Goal: Information Seeking & Learning: Find specific fact

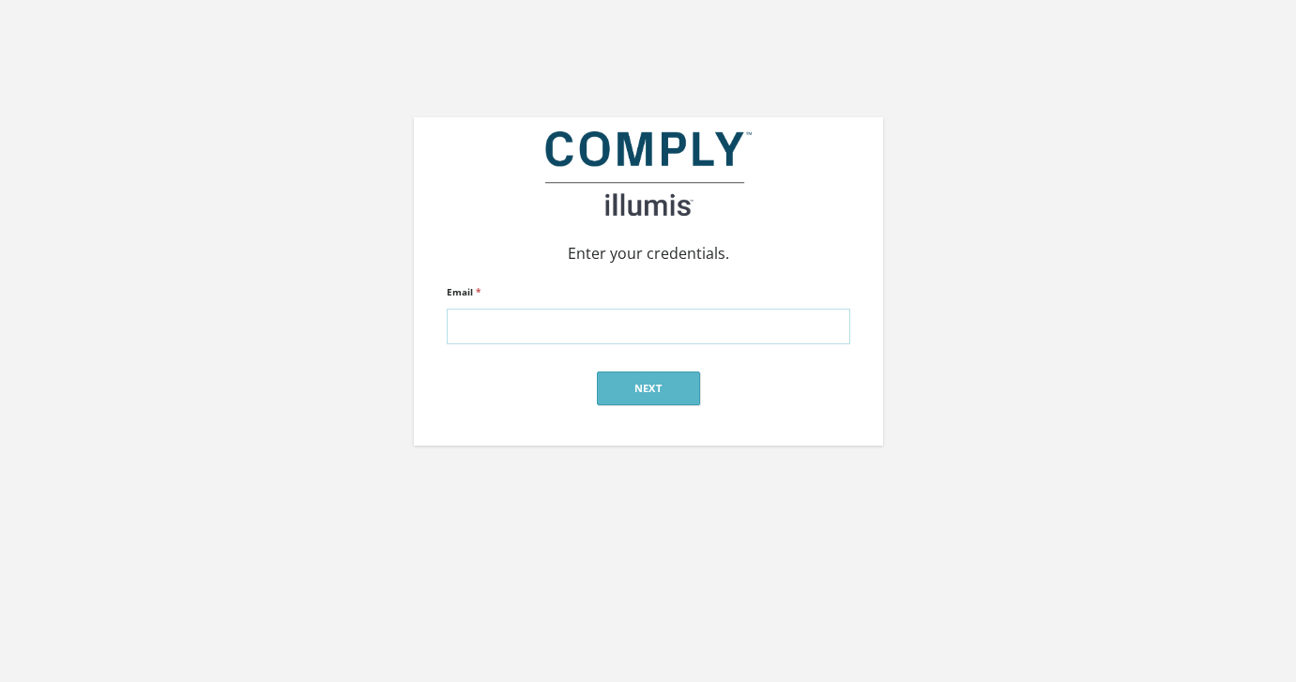
type input "alex@silverstreetstrategies.com"
click input "submit" at bounding box center [0, 0] width 0 height 0
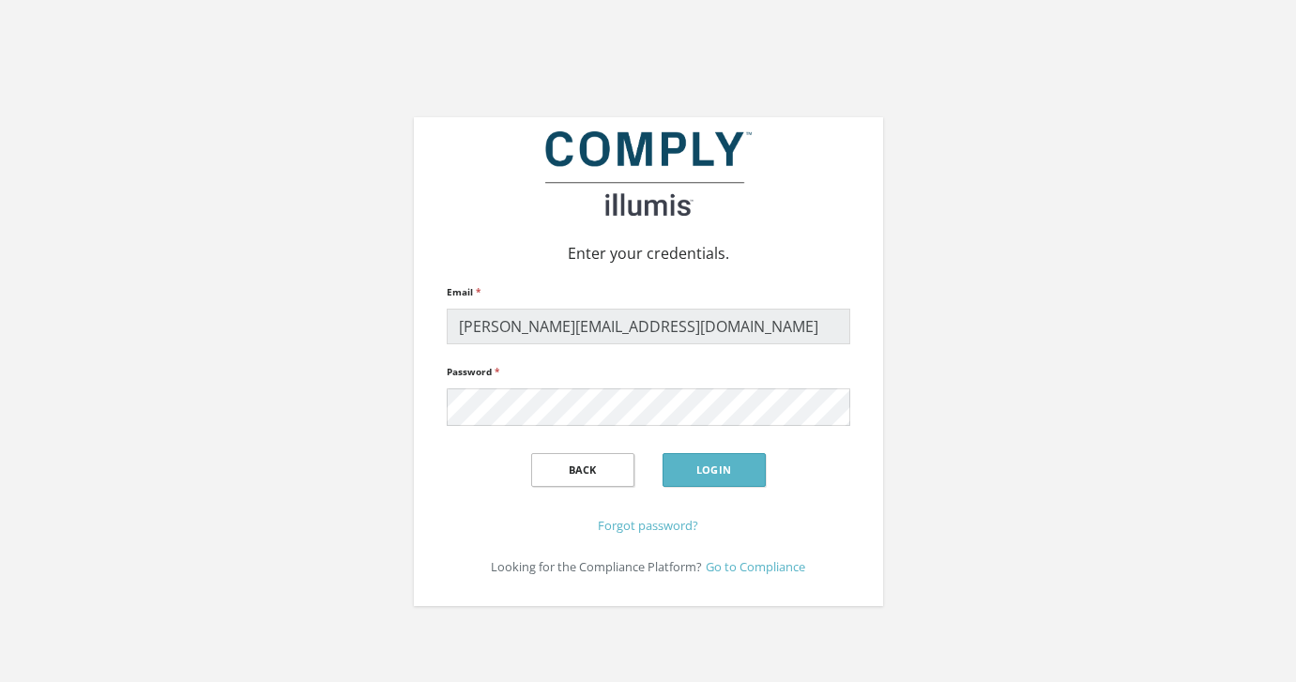
click input "submit" at bounding box center [0, 0] width 0 height 0
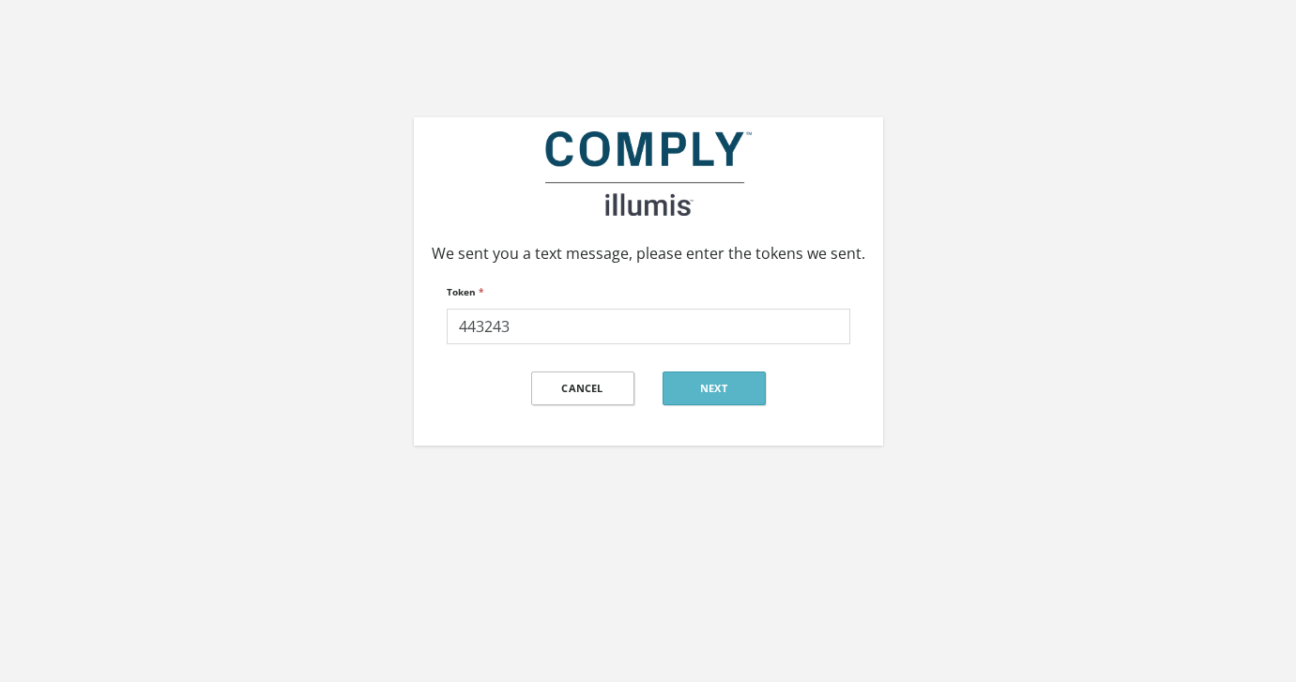
type input "443243"
click input "submit" at bounding box center [0, 0] width 0 height 0
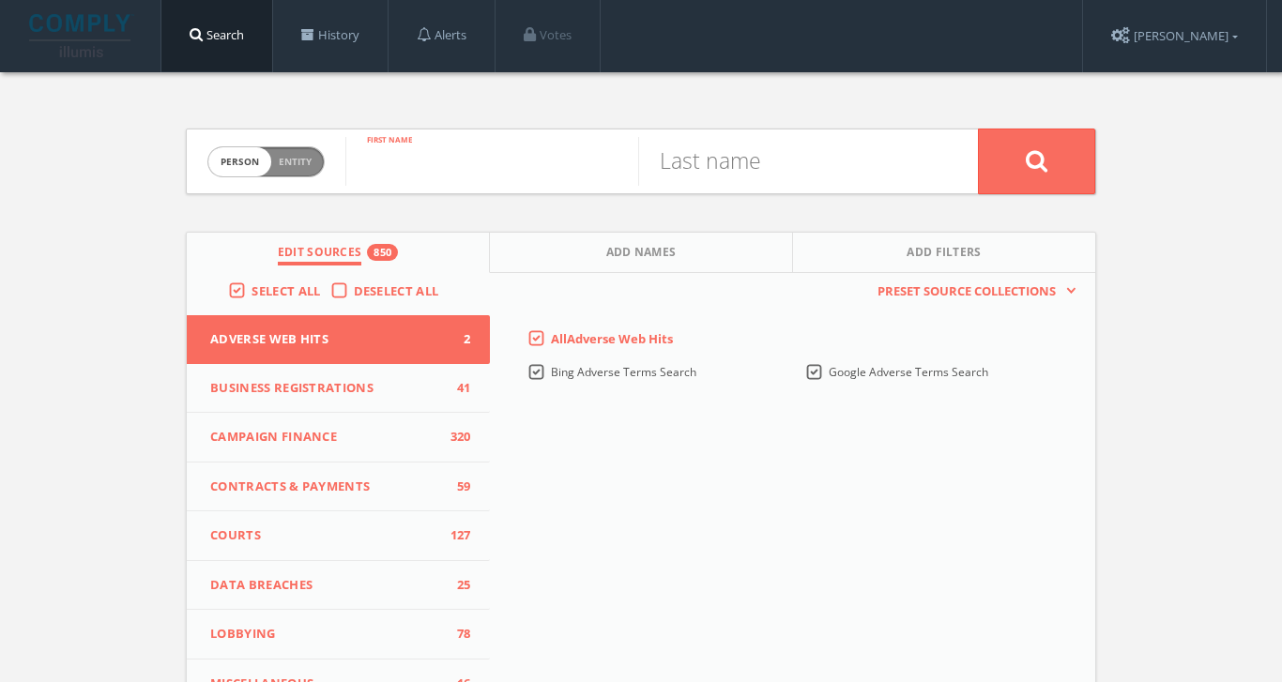
click at [498, 152] on input "text" at bounding box center [491, 161] width 293 height 49
type input "barry"
type input "q"
type input "wasserman"
click at [1036, 160] on button at bounding box center [1036, 162] width 117 height 66
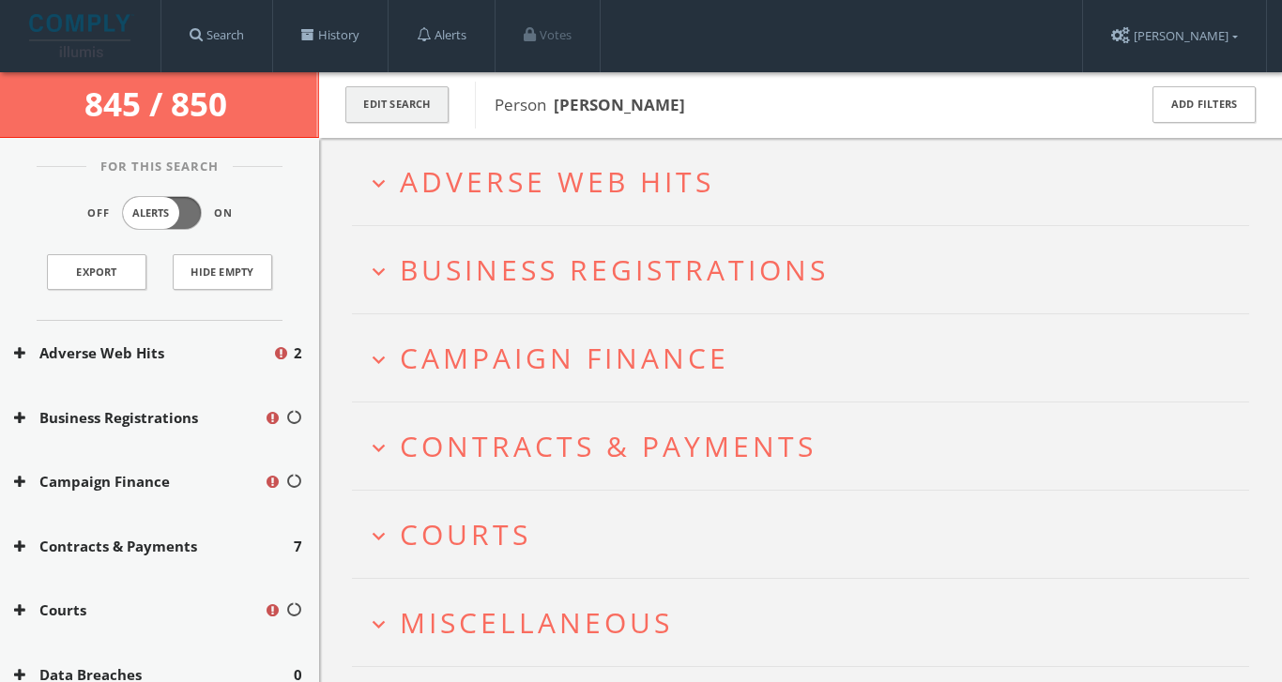
click at [438, 107] on button "Edit Search" at bounding box center [396, 104] width 103 height 37
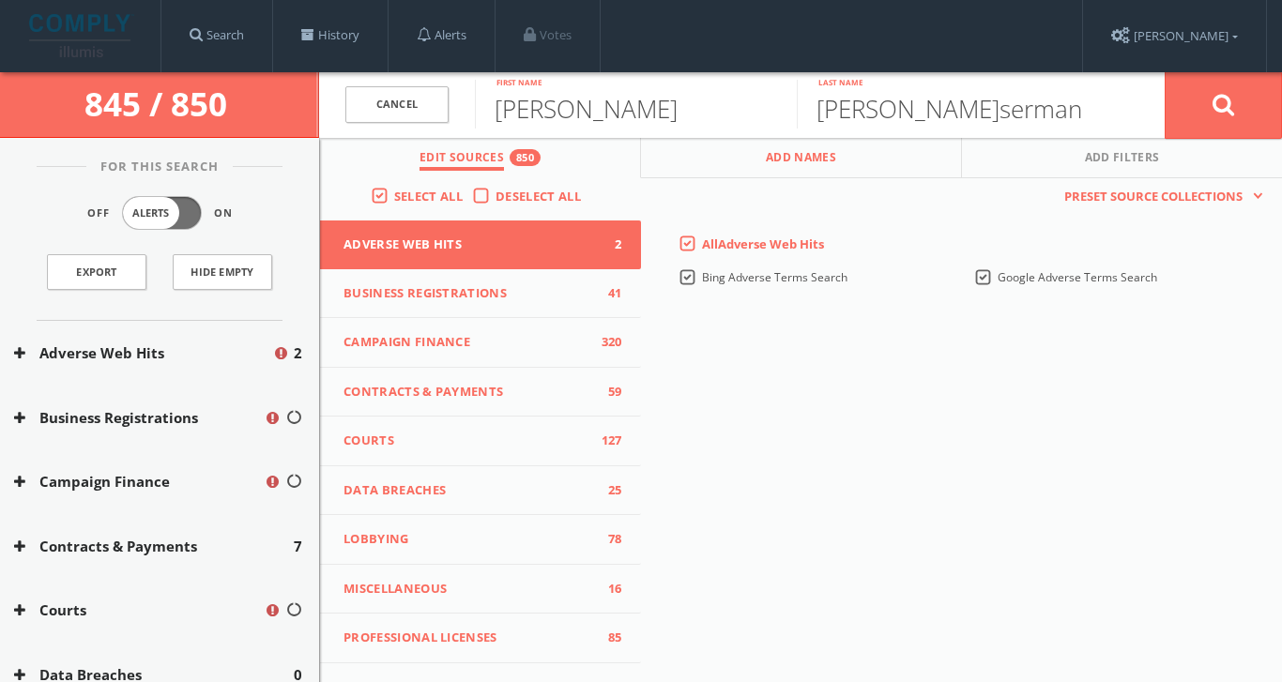
click at [725, 170] on button "Add Names" at bounding box center [801, 158] width 321 height 40
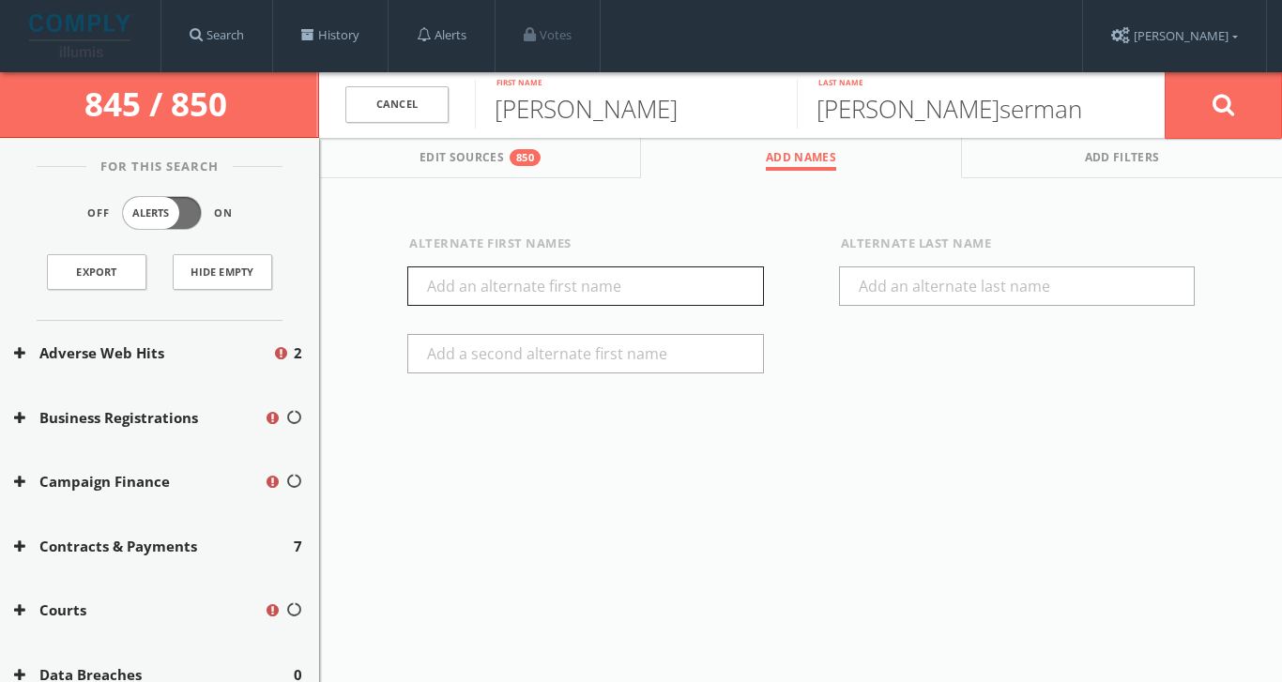
click at [590, 270] on input "text" at bounding box center [585, 285] width 357 height 39
type input "BJ"
click at [1209, 111] on button at bounding box center [1222, 105] width 117 height 68
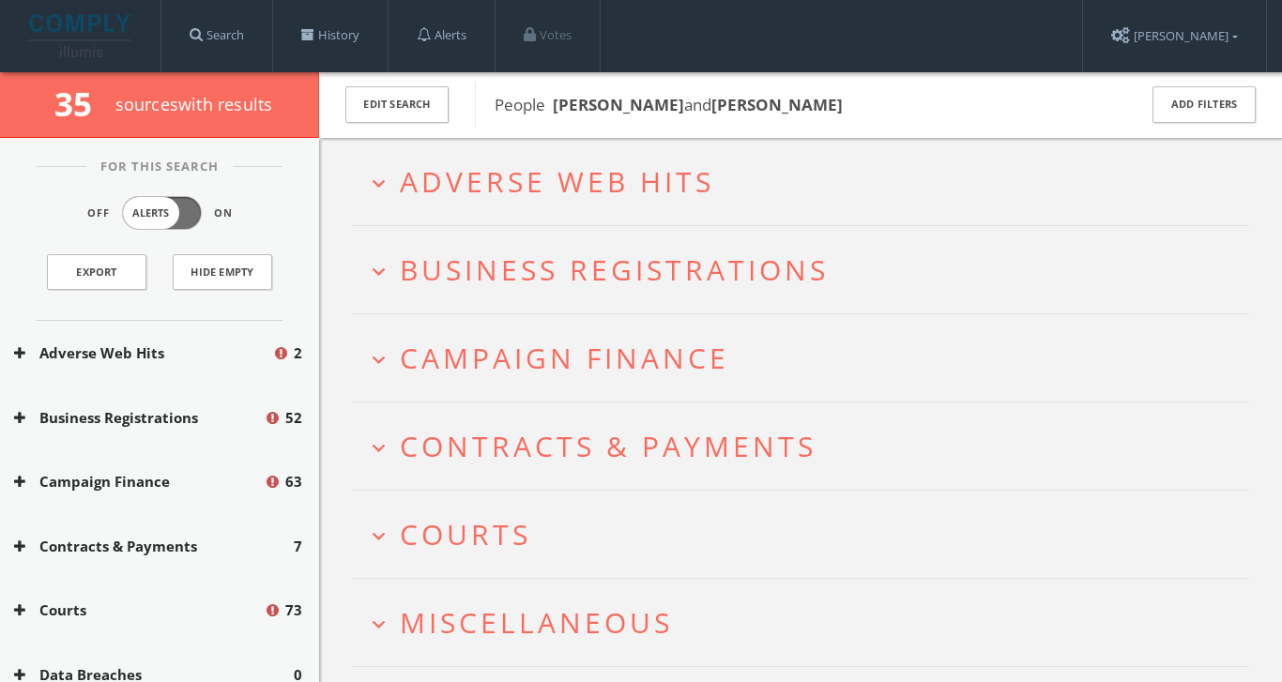
click at [542, 174] on span "Adverse Web Hits" at bounding box center [557, 181] width 314 height 38
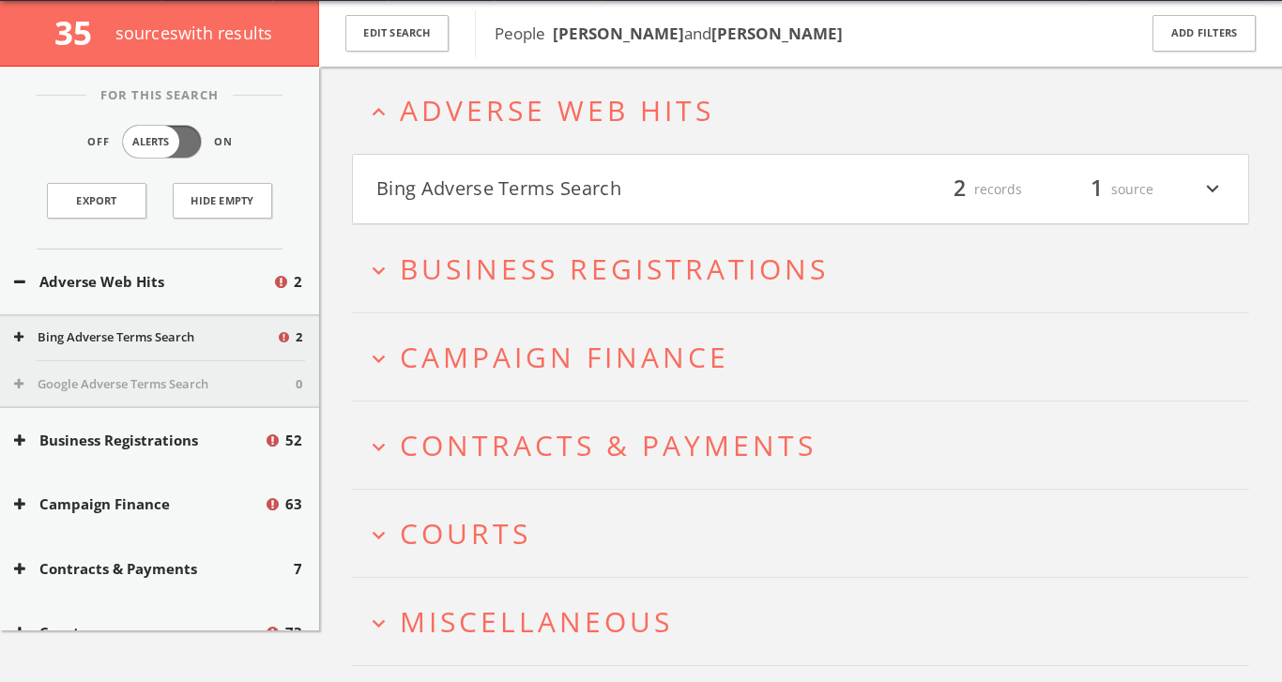
click at [542, 174] on button "Bing Adverse Terms Search" at bounding box center [588, 190] width 424 height 32
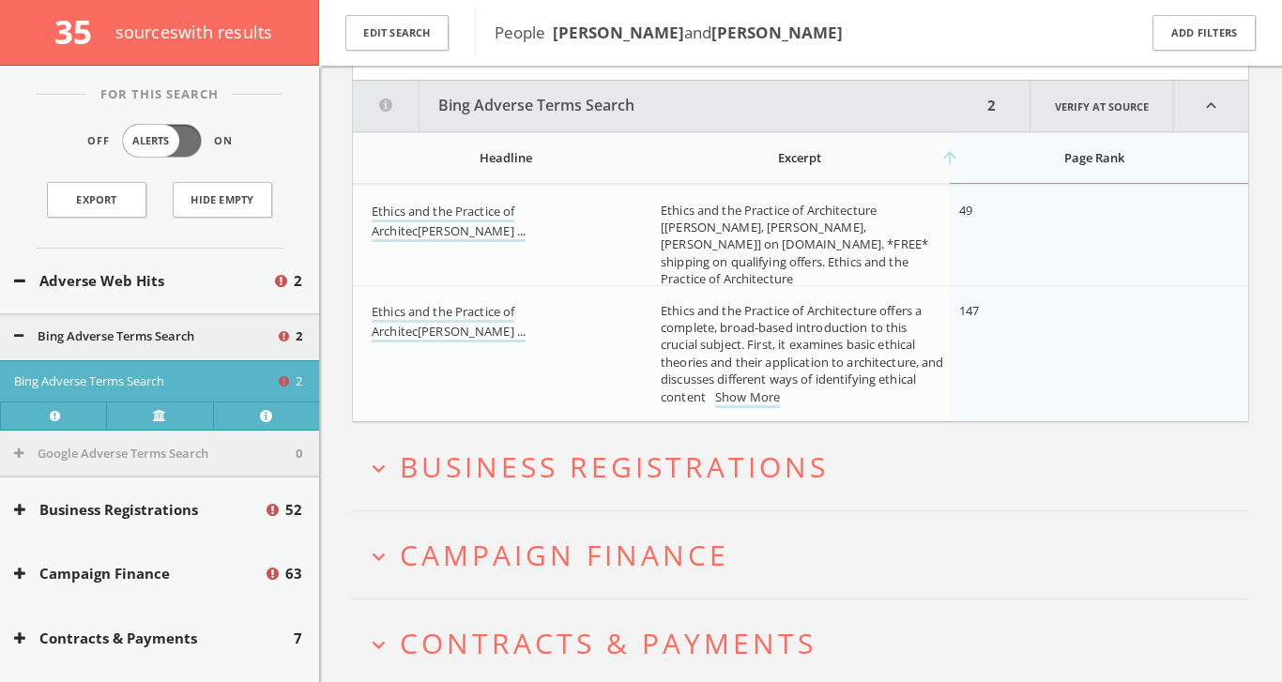
scroll to position [229, 0]
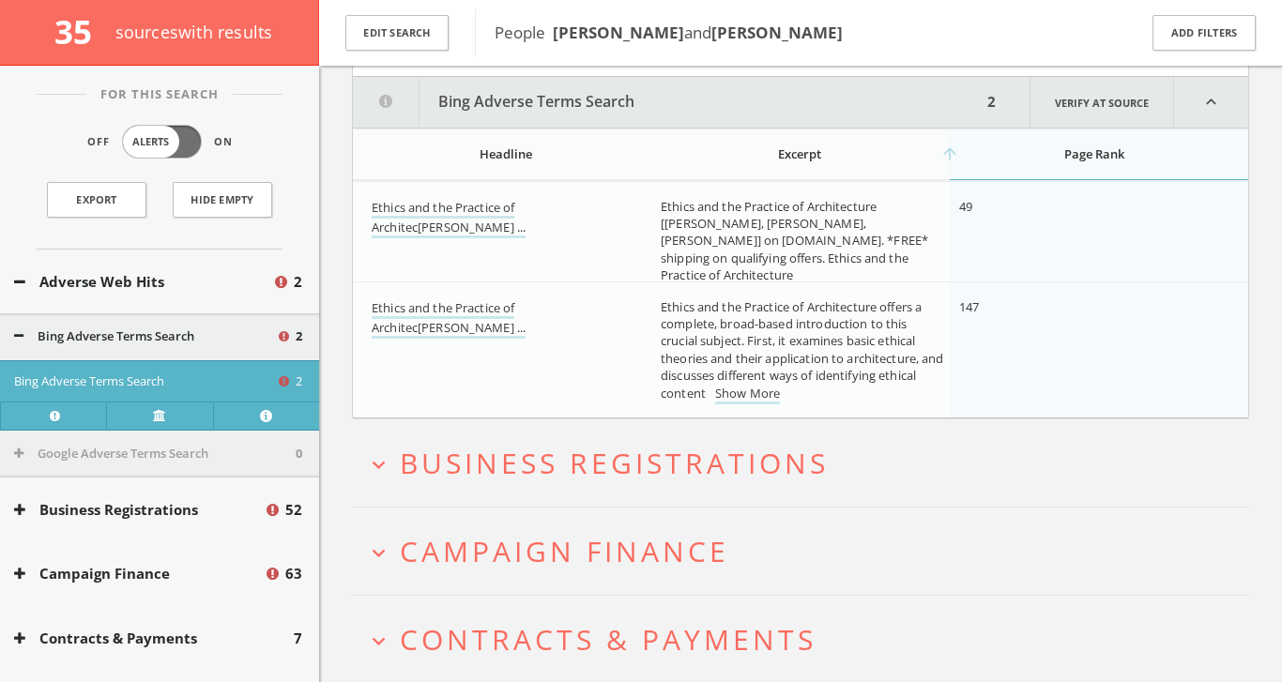
click at [508, 544] on span "Campaign Finance" at bounding box center [564, 551] width 329 height 38
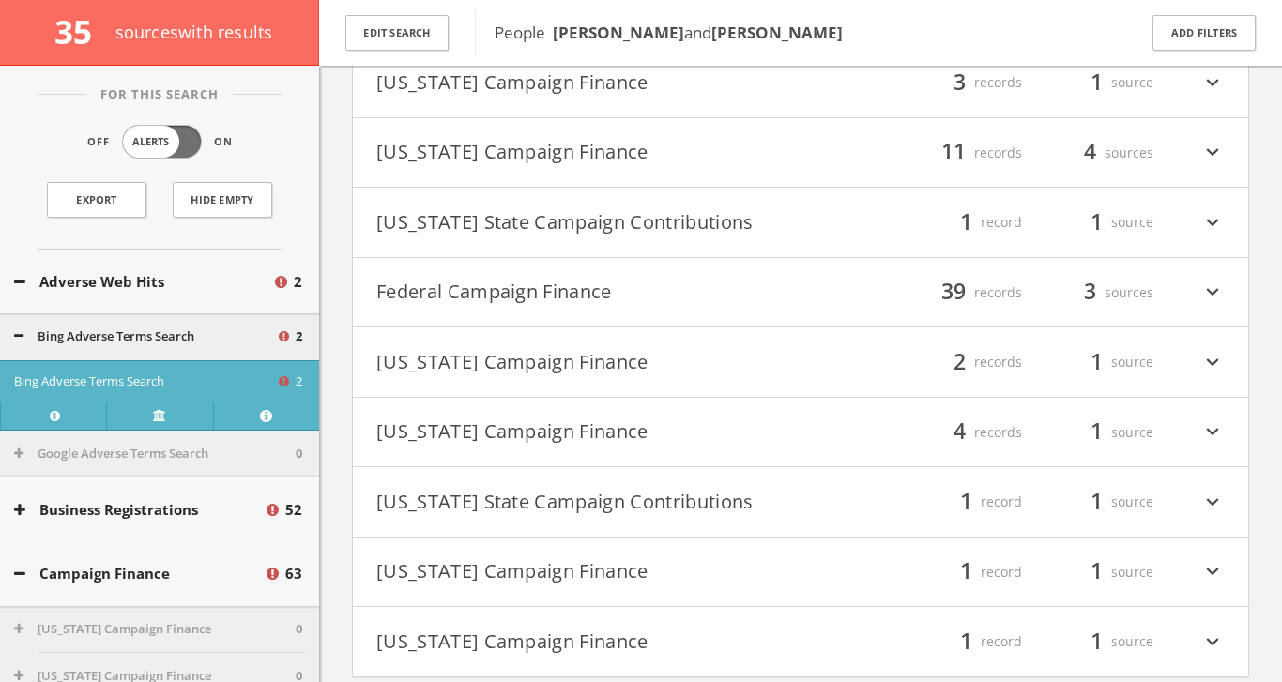
scroll to position [764, 0]
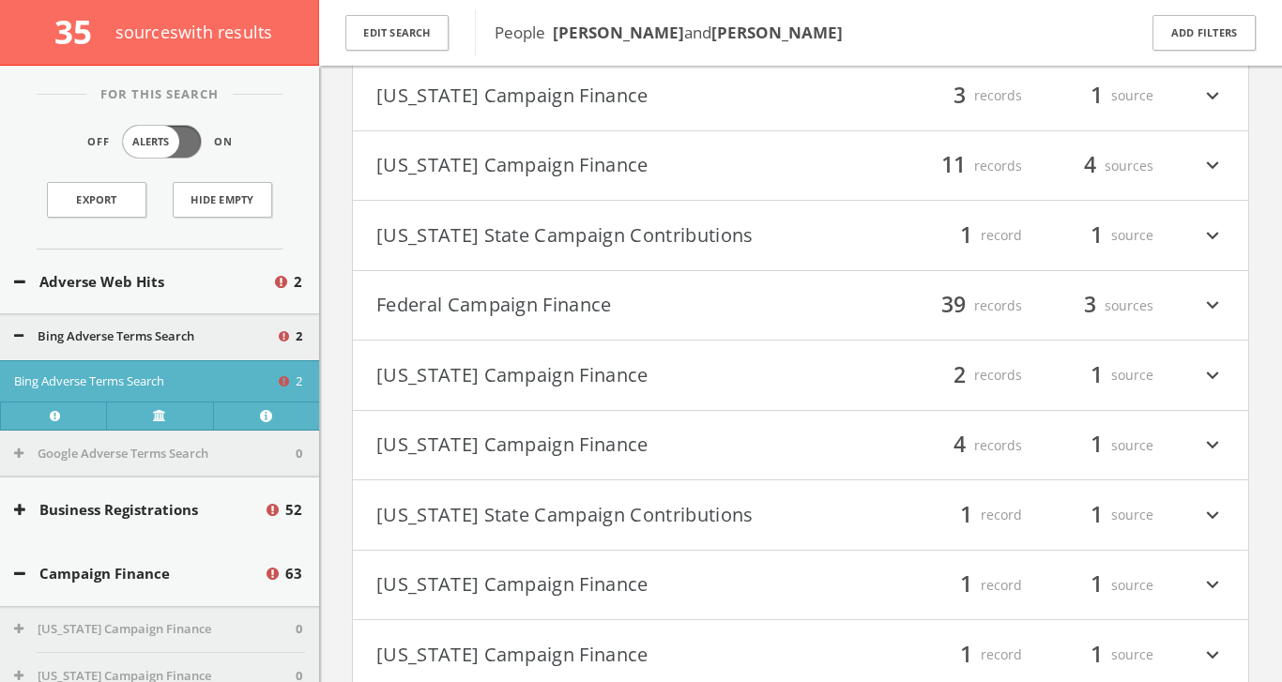
click at [503, 297] on button "Federal Campaign Finance" at bounding box center [588, 306] width 424 height 32
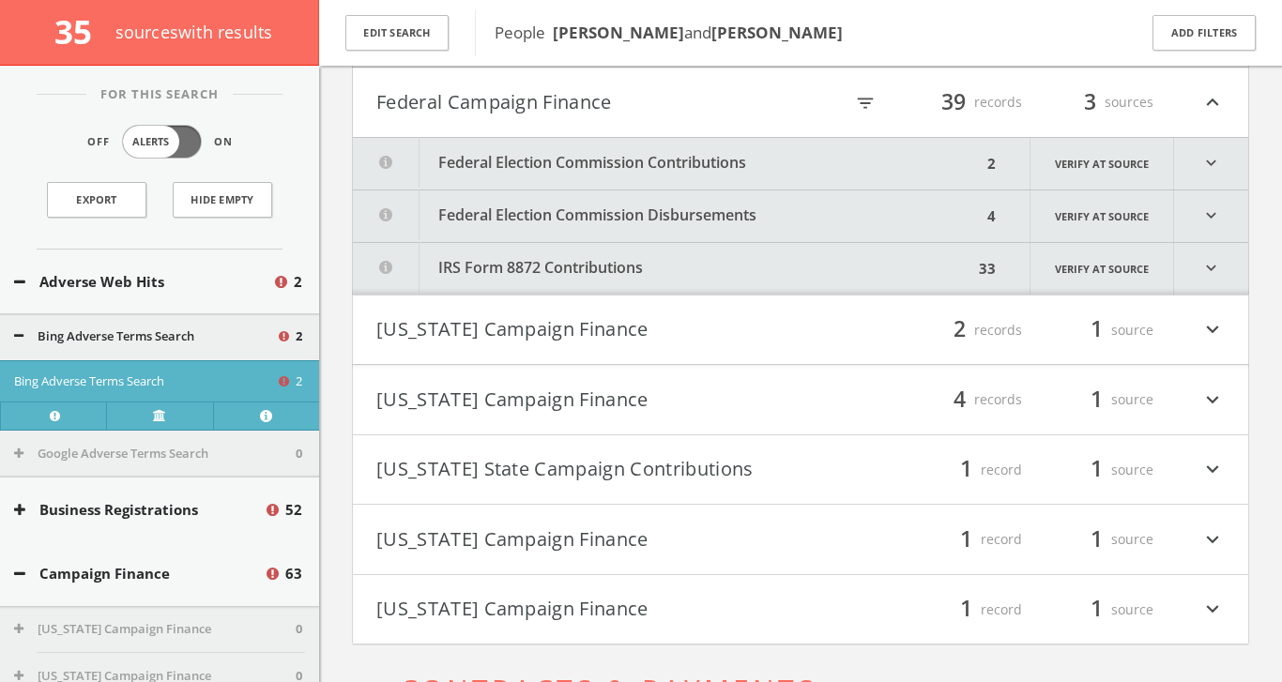
click at [620, 163] on button "Federal Election Commission Contributions" at bounding box center [667, 164] width 629 height 52
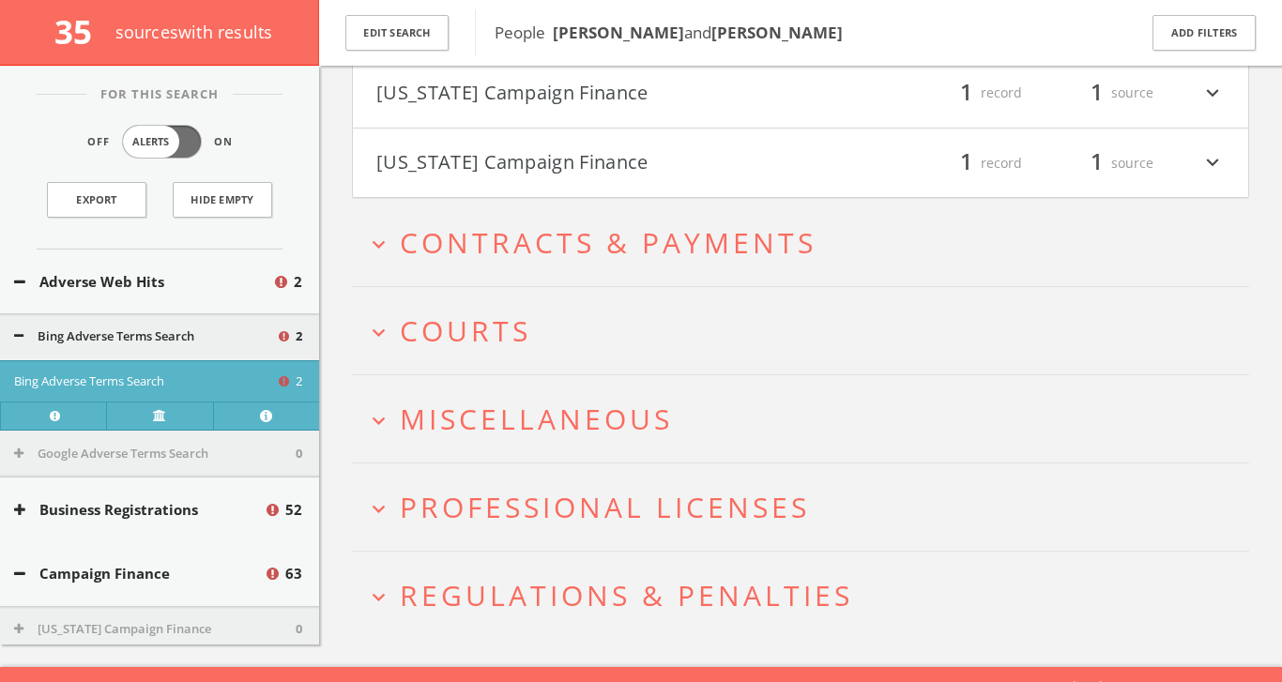
scroll to position [1701, 0]
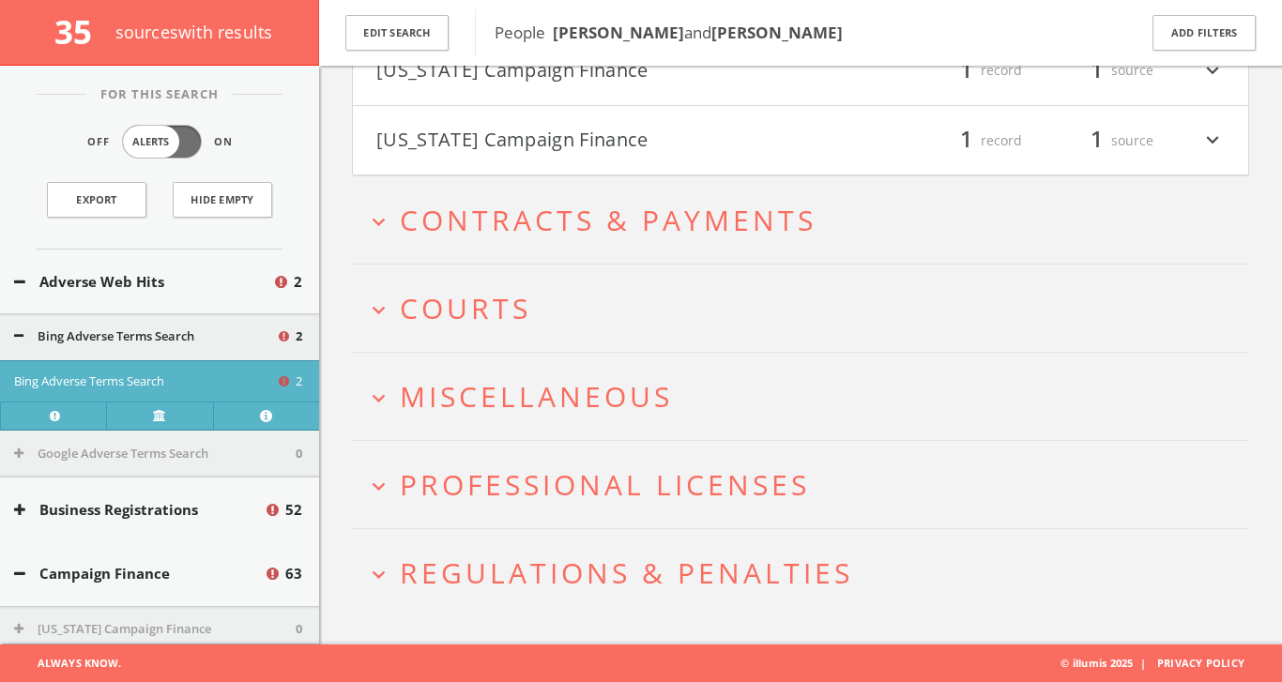
click at [492, 307] on span "Courts" at bounding box center [465, 308] width 131 height 38
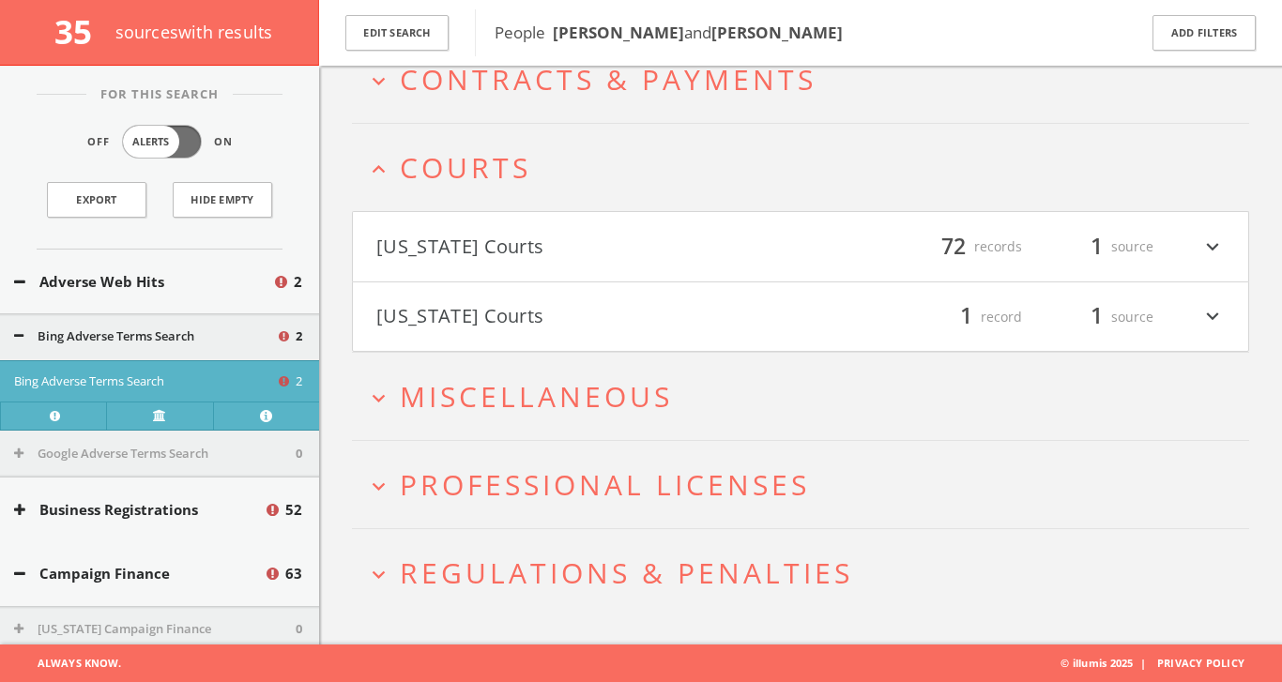
click at [492, 307] on button "Virginia Courts" at bounding box center [588, 317] width 424 height 32
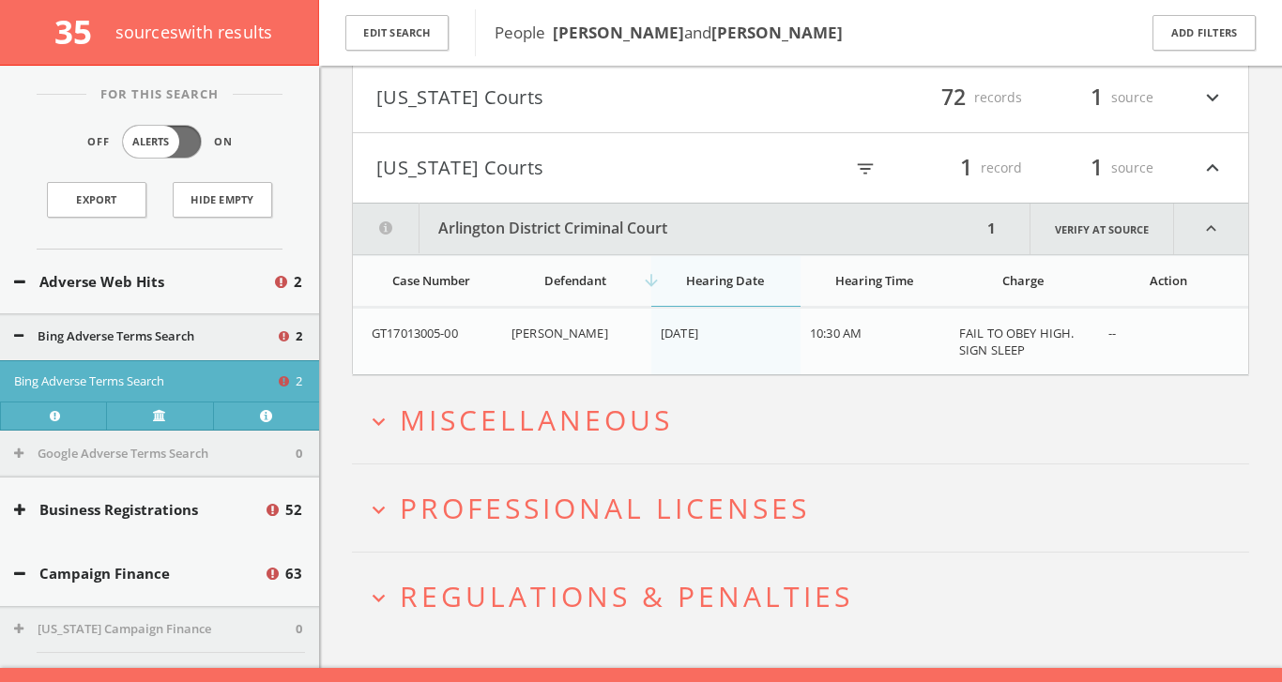
scroll to position [2013, 0]
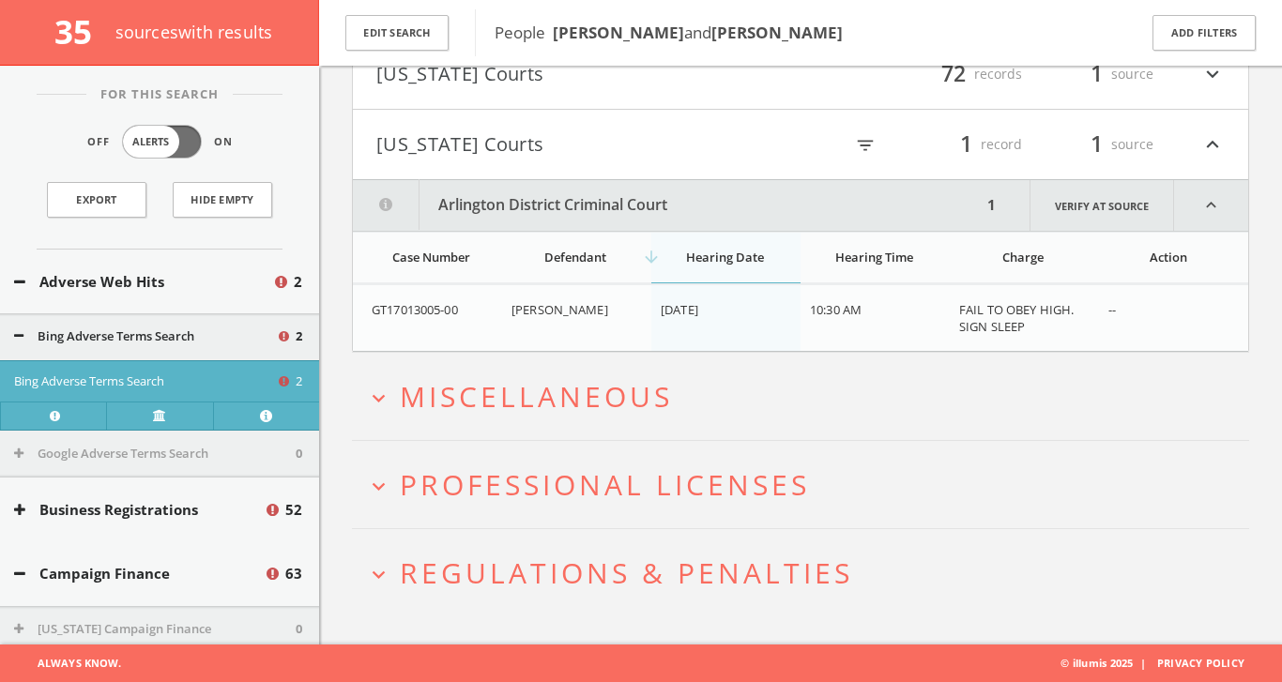
click at [493, 380] on span "Miscellaneous" at bounding box center [536, 396] width 273 height 38
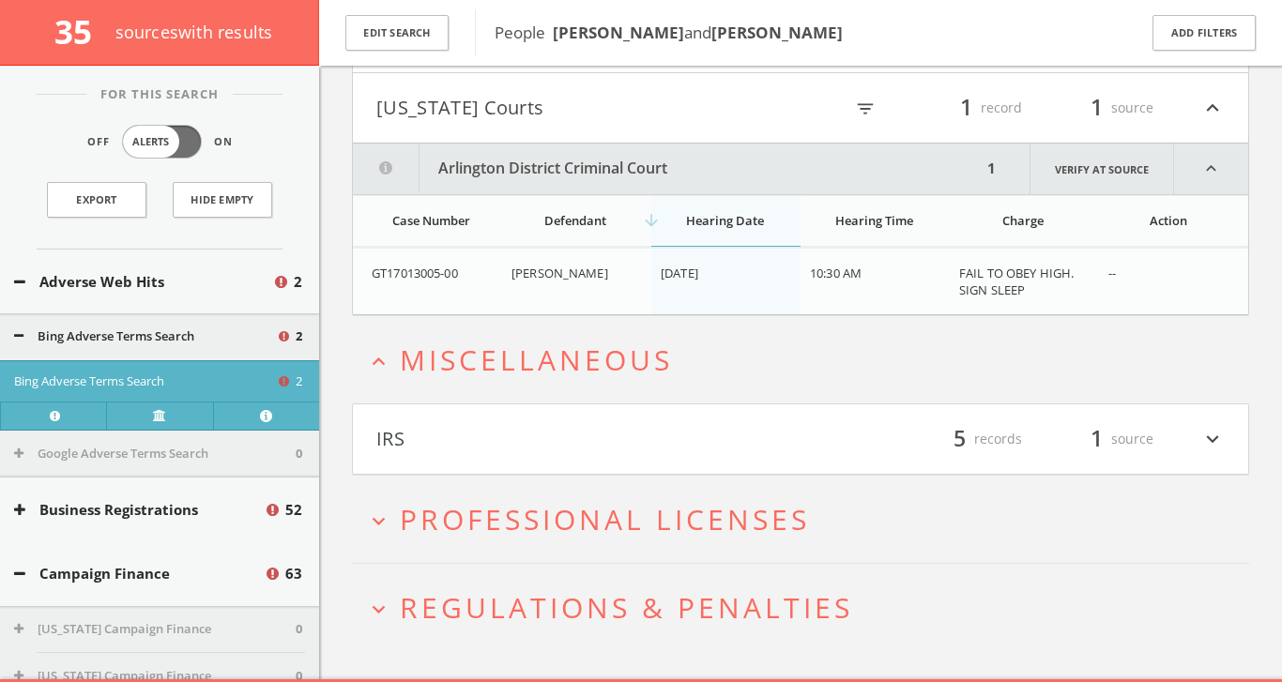
scroll to position [2084, 0]
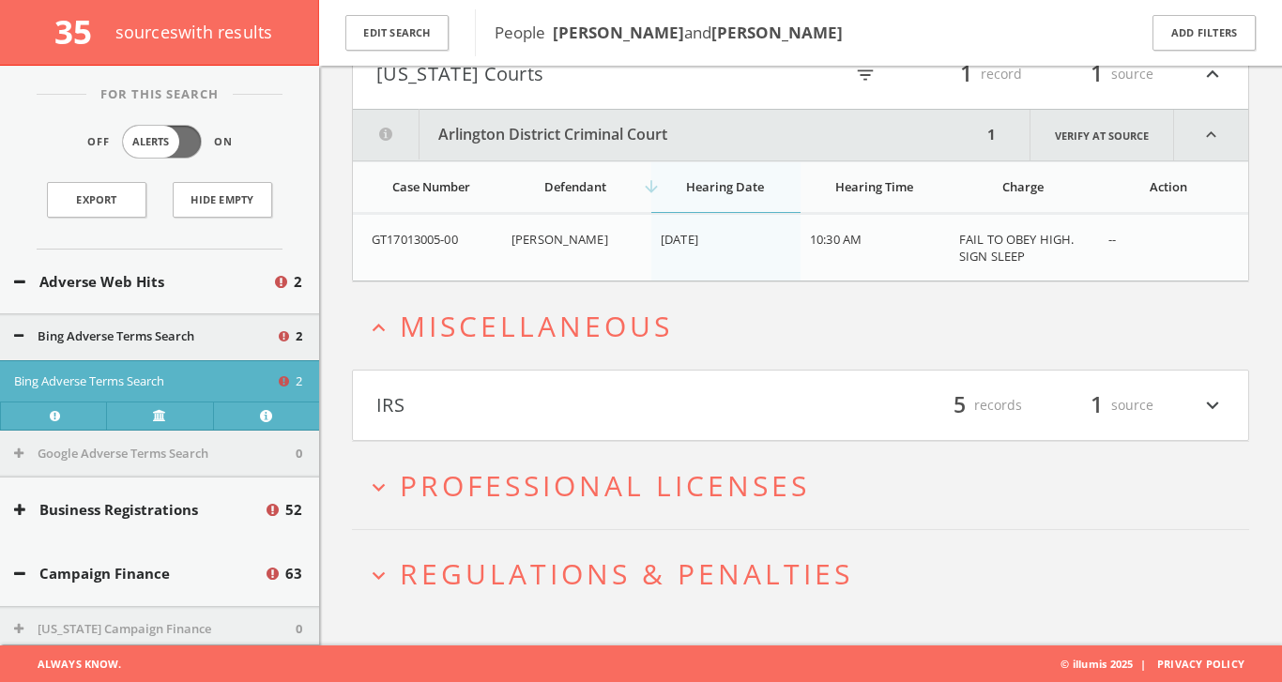
click at [487, 478] on span "Professional Licenses" at bounding box center [605, 485] width 410 height 38
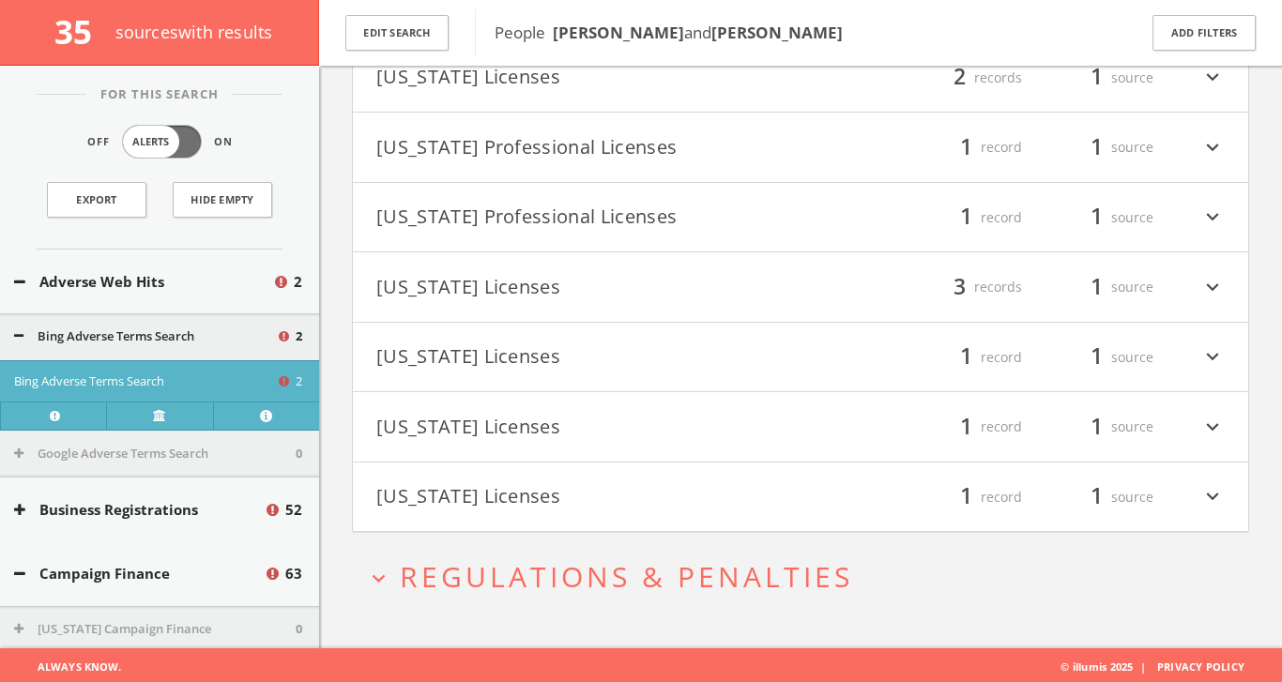
click at [485, 608] on h2 "expand_more Regulations & Penalties" at bounding box center [800, 576] width 897 height 87
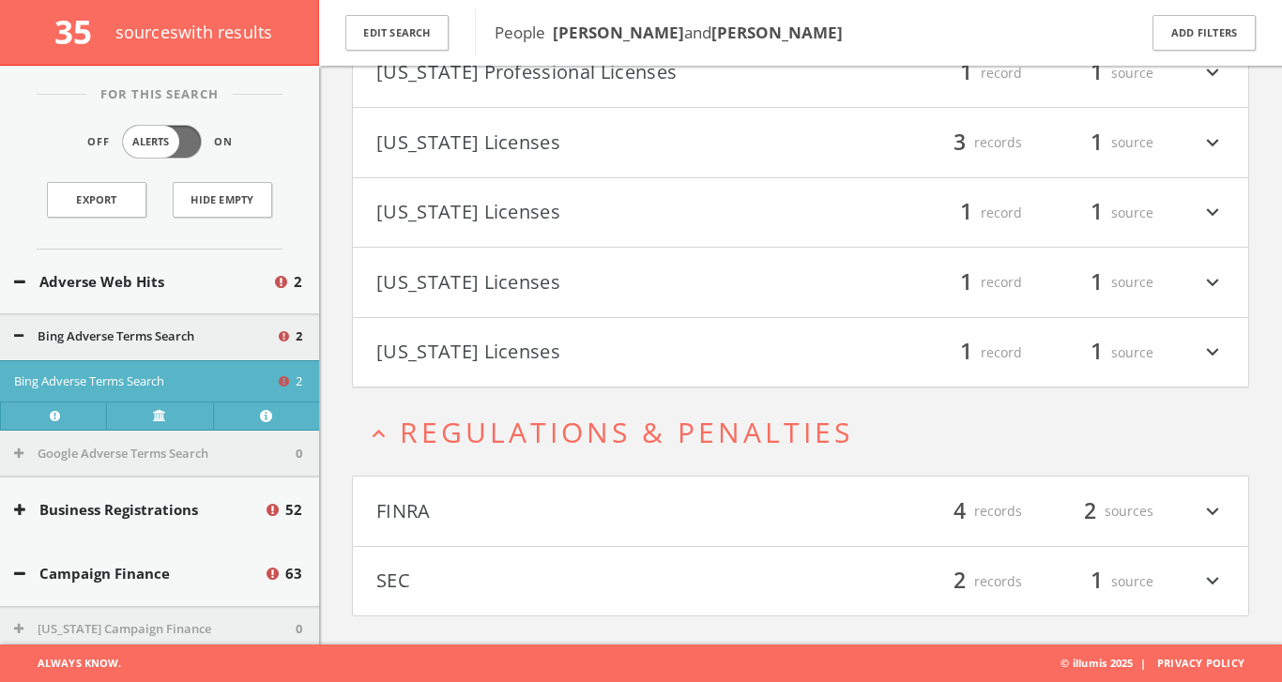
click at [485, 579] on button "SEC" at bounding box center [588, 582] width 424 height 32
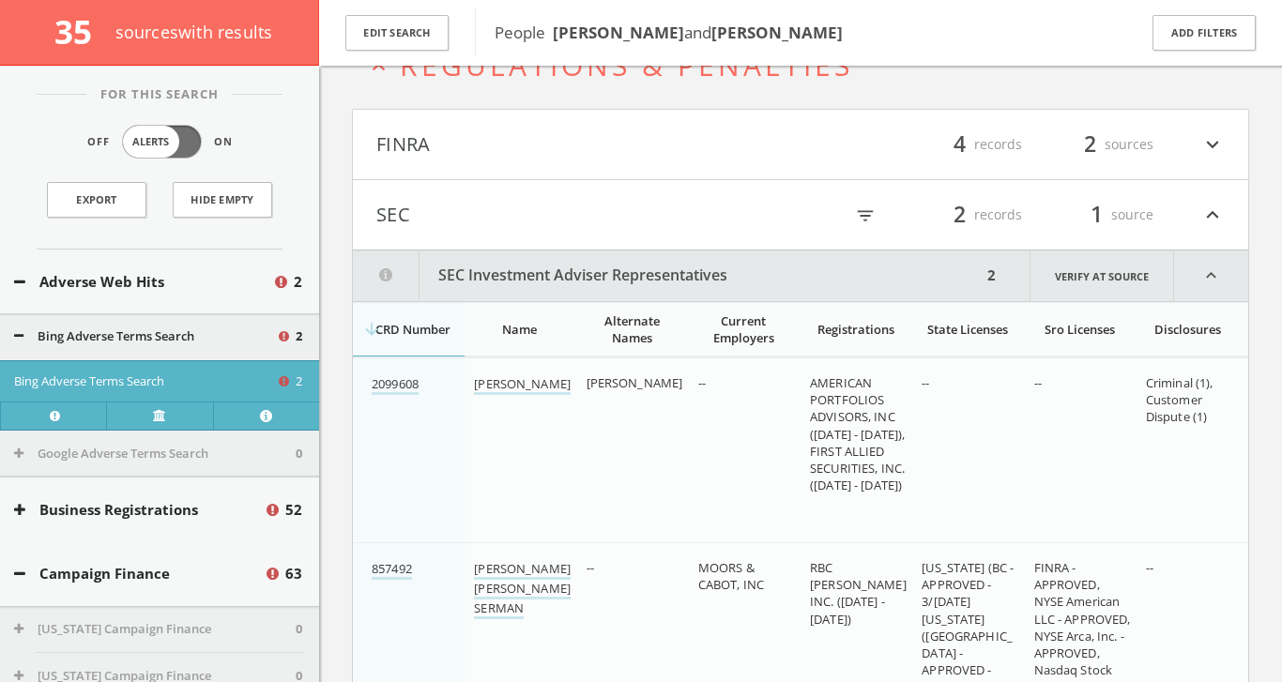
click at [530, 144] on button "FINRA" at bounding box center [588, 145] width 424 height 32
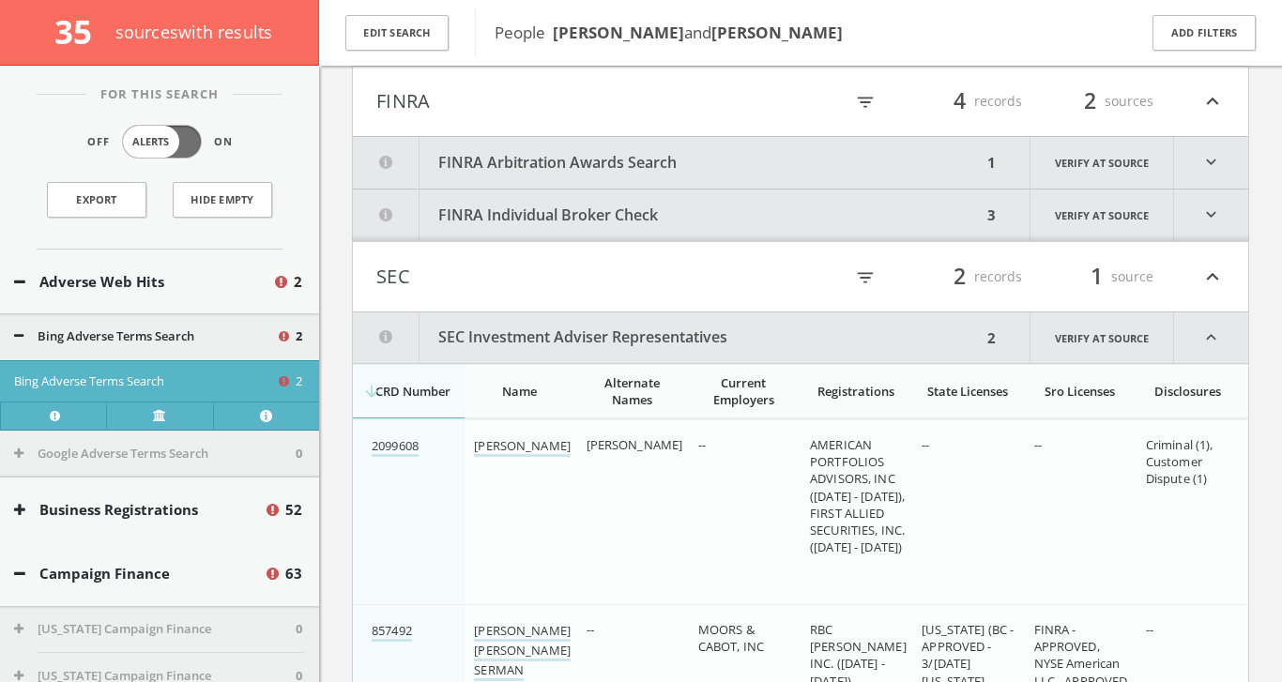
click at [530, 144] on button "FINRA Arbitration Awards Search" at bounding box center [667, 163] width 629 height 52
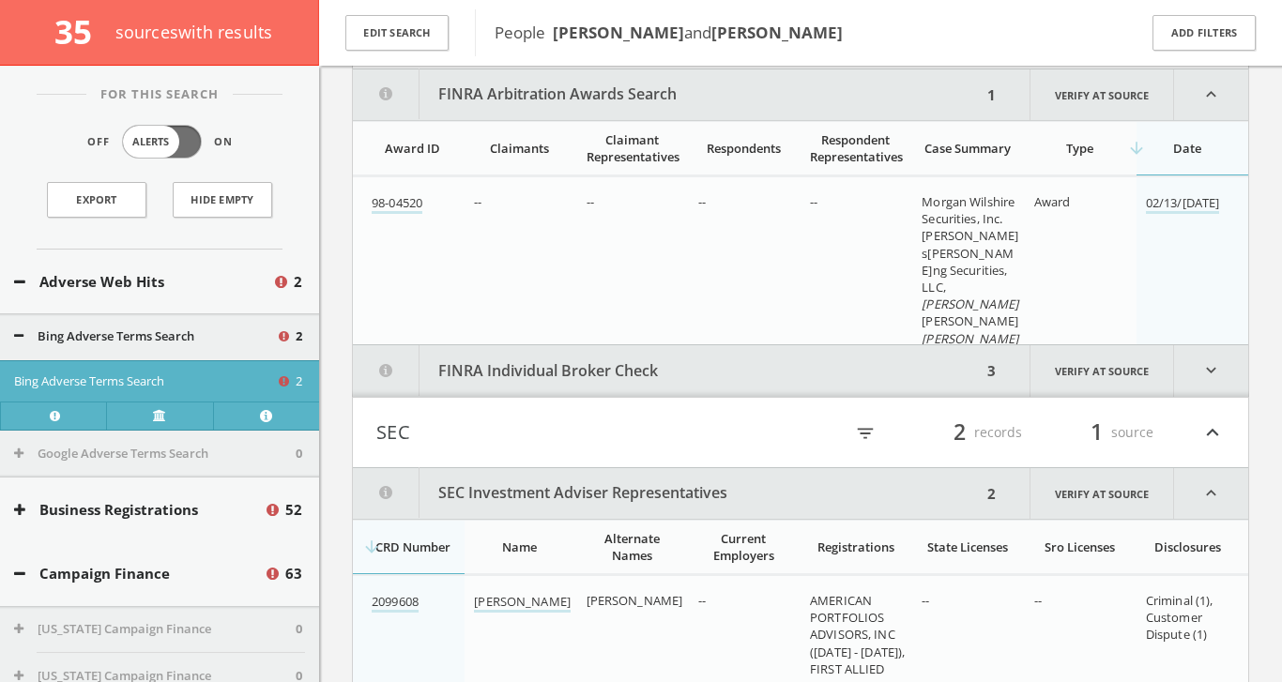
scroll to position [3195, 0]
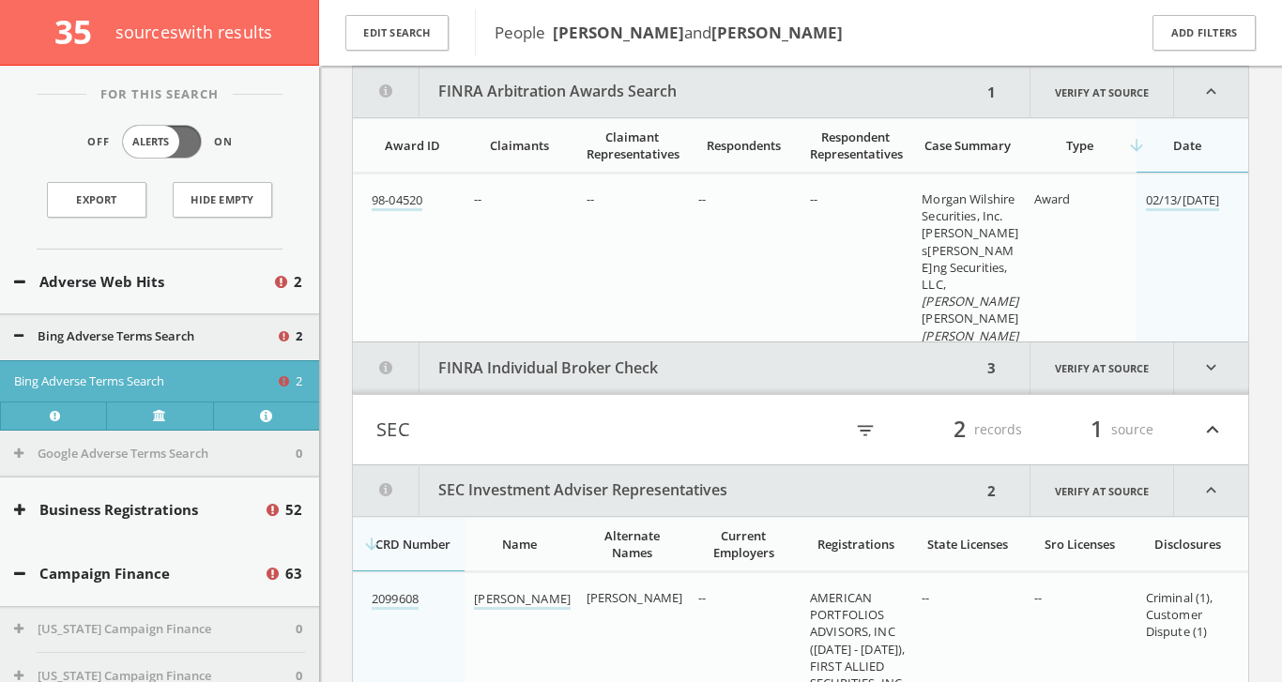
click at [489, 366] on button "FINRA Individual Broker Check" at bounding box center [667, 368] width 629 height 52
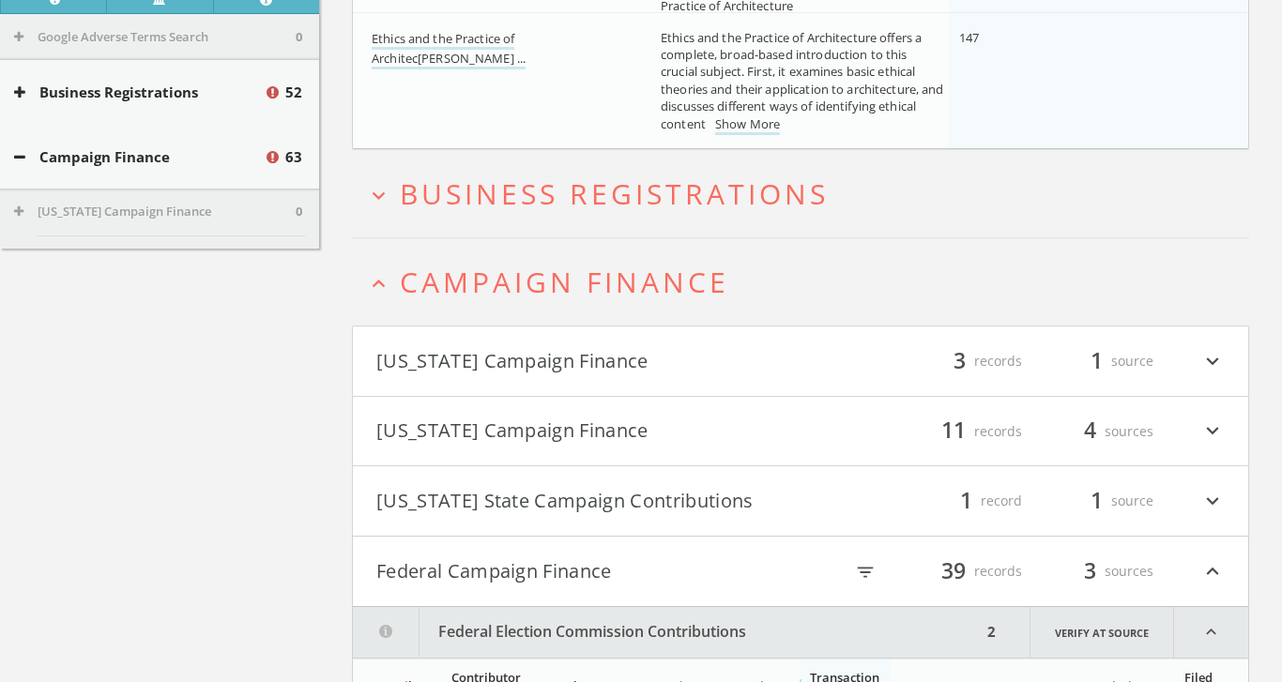
scroll to position [0, 0]
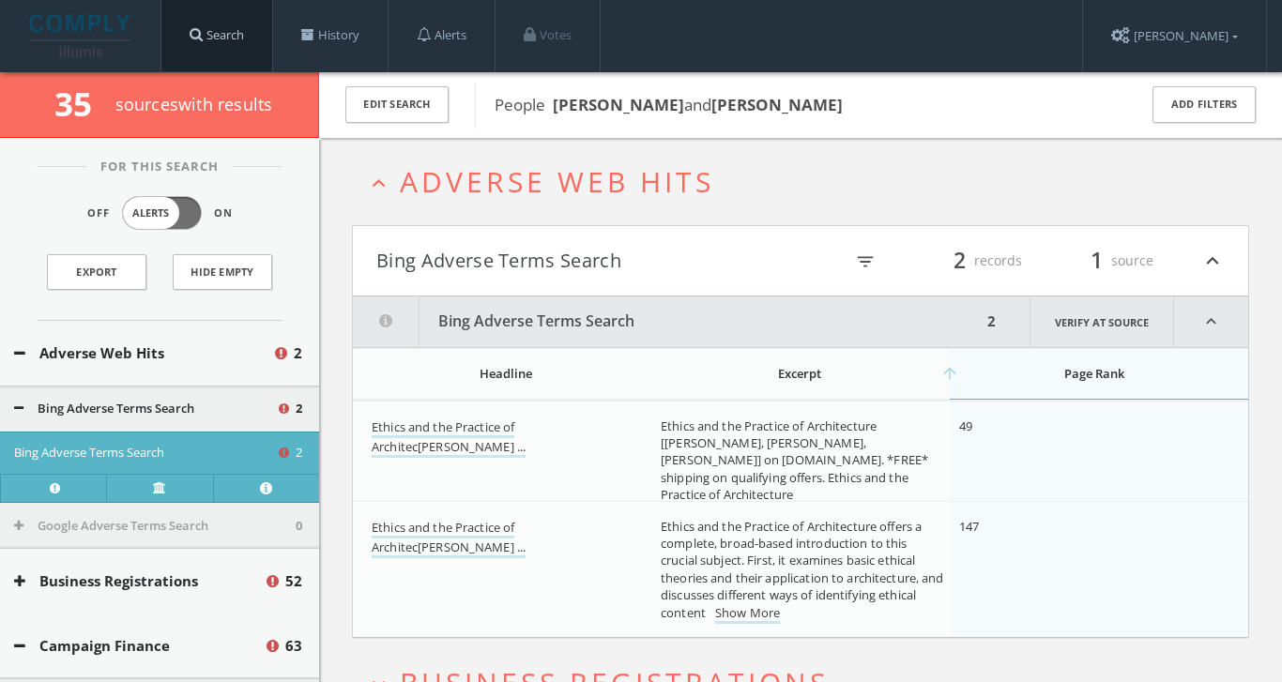
click at [256, 38] on link "Search" at bounding box center [216, 35] width 111 height 71
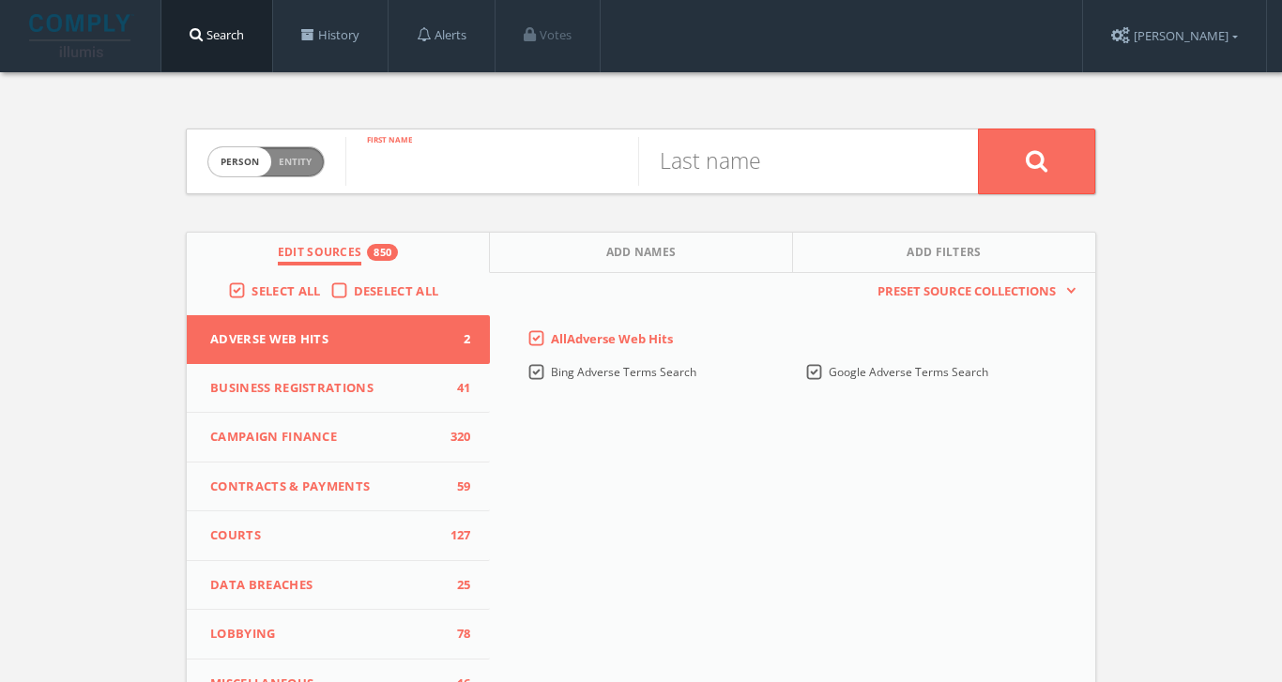
click at [420, 170] on input "text" at bounding box center [491, 161] width 293 height 49
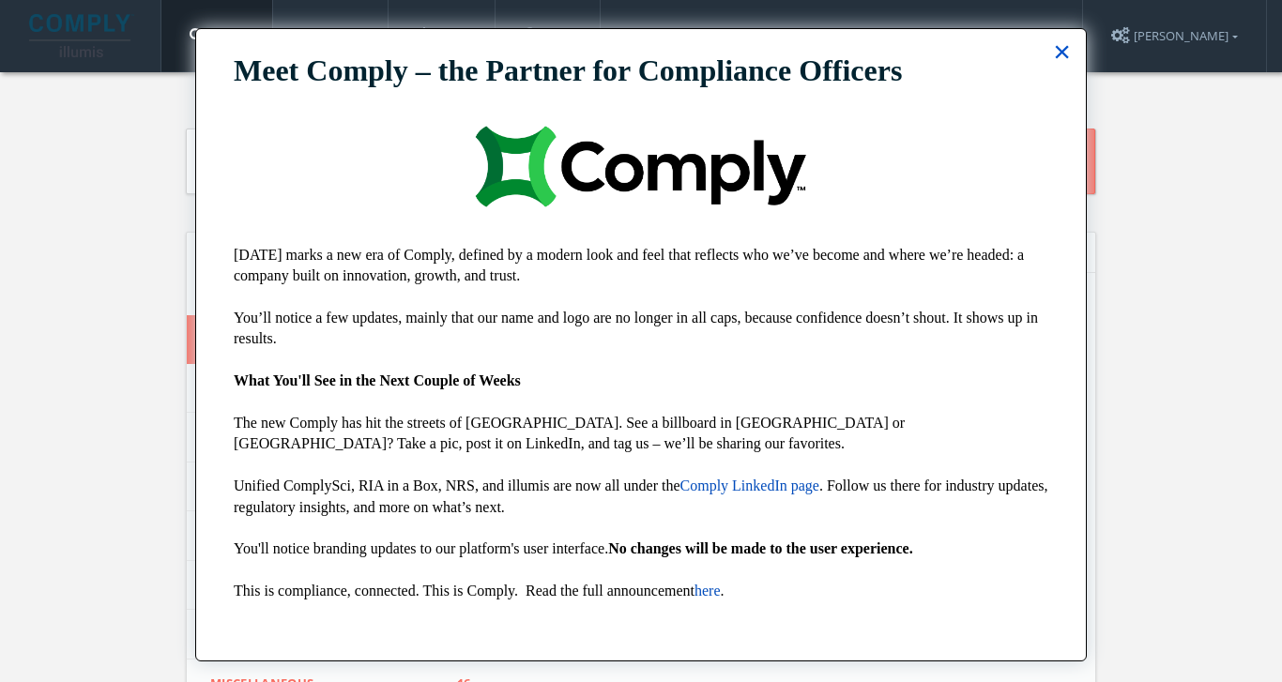
click at [1067, 55] on button "×" at bounding box center [1062, 52] width 18 height 30
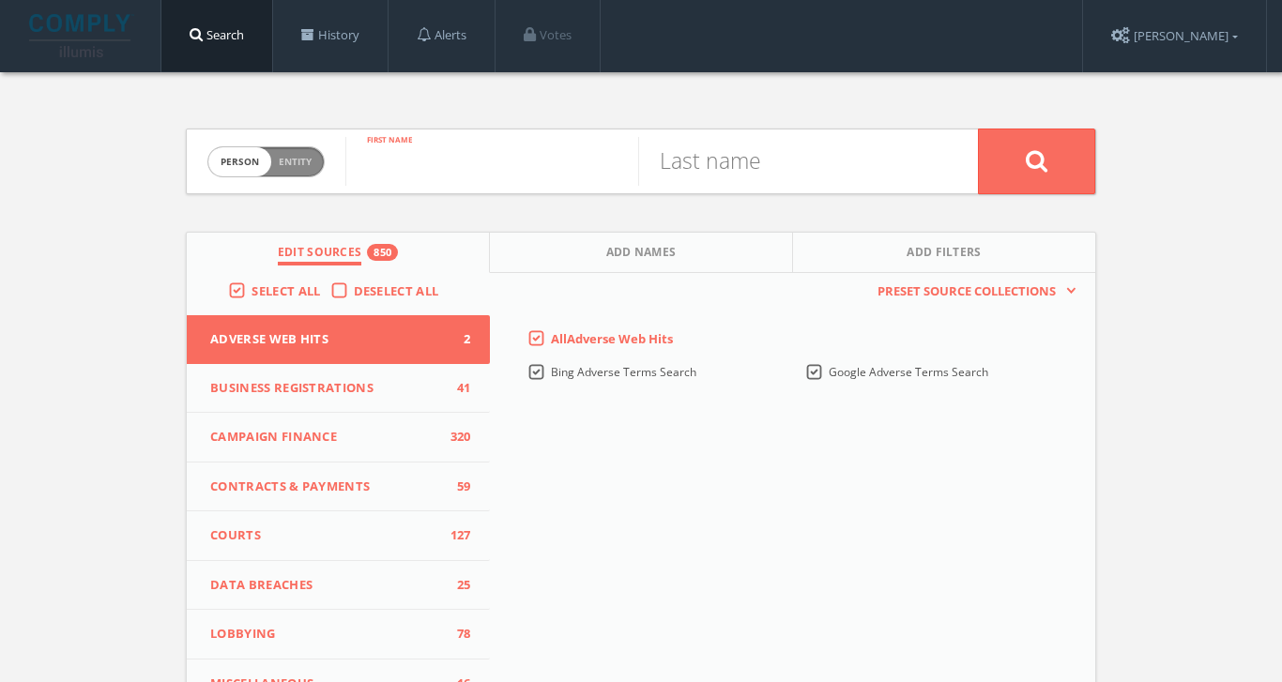
click at [548, 155] on input "text" at bounding box center [491, 161] width 293 height 49
type input "david"
type input "burnell"
click at [1036, 160] on button at bounding box center [1036, 162] width 117 height 66
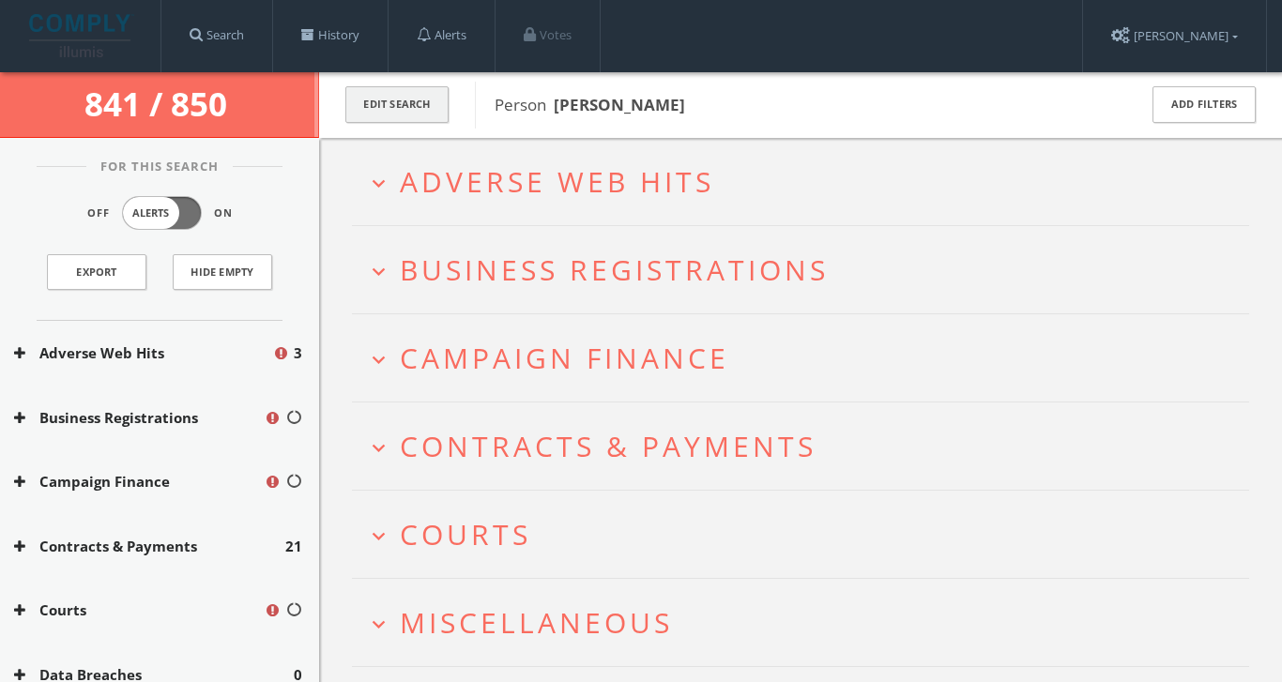
click at [409, 90] on button "Edit Search" at bounding box center [396, 104] width 103 height 37
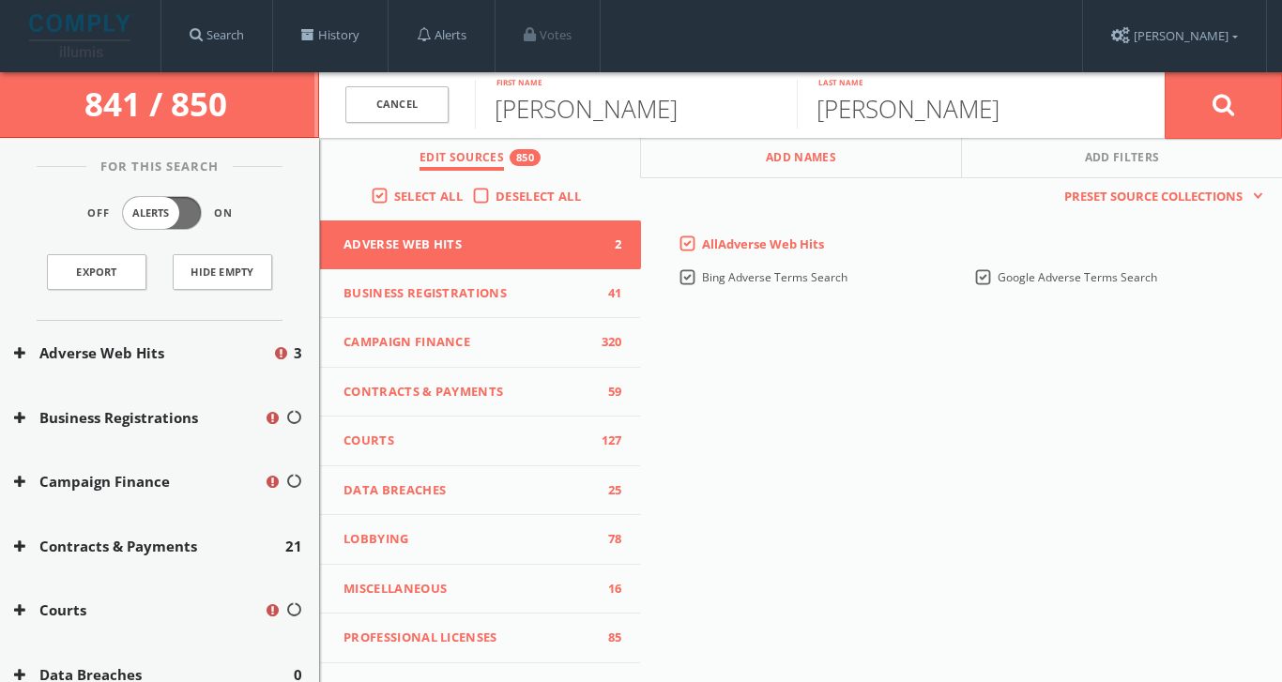
click at [709, 163] on button "Add Names" at bounding box center [801, 158] width 321 height 40
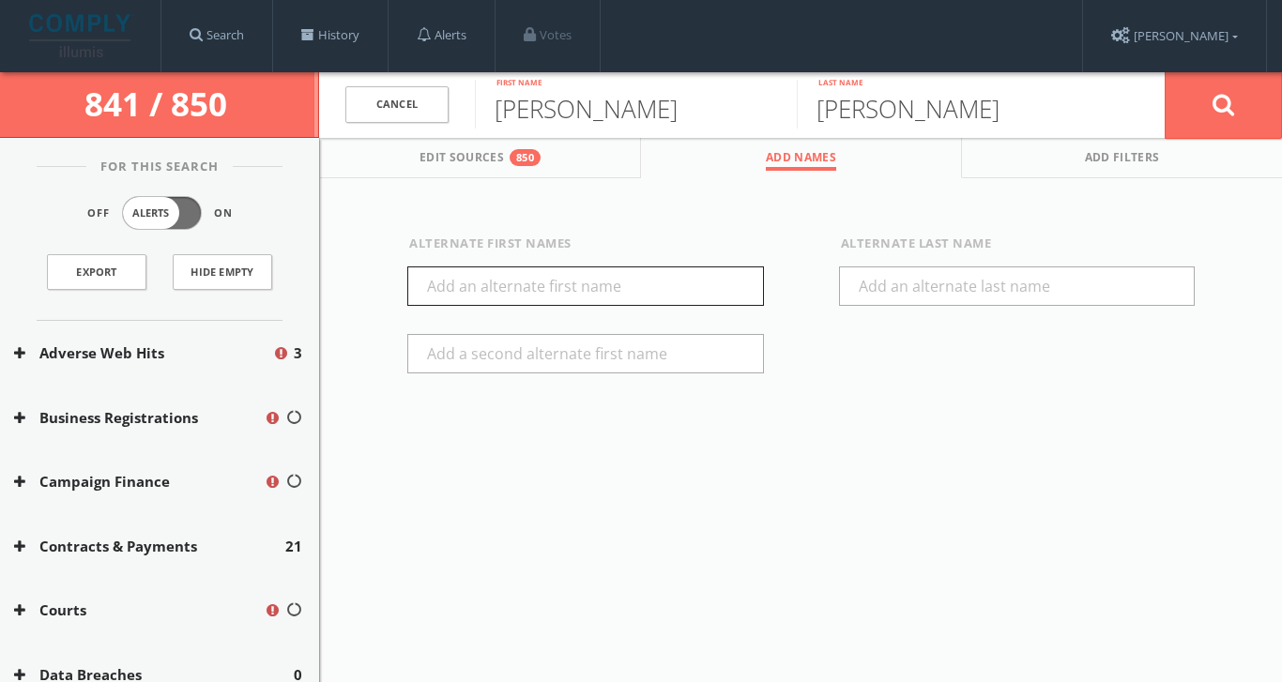
click at [562, 292] on input "text" at bounding box center [585, 285] width 357 height 39
type input "a"
type input "Dave"
click at [1227, 100] on icon at bounding box center [1223, 104] width 23 height 23
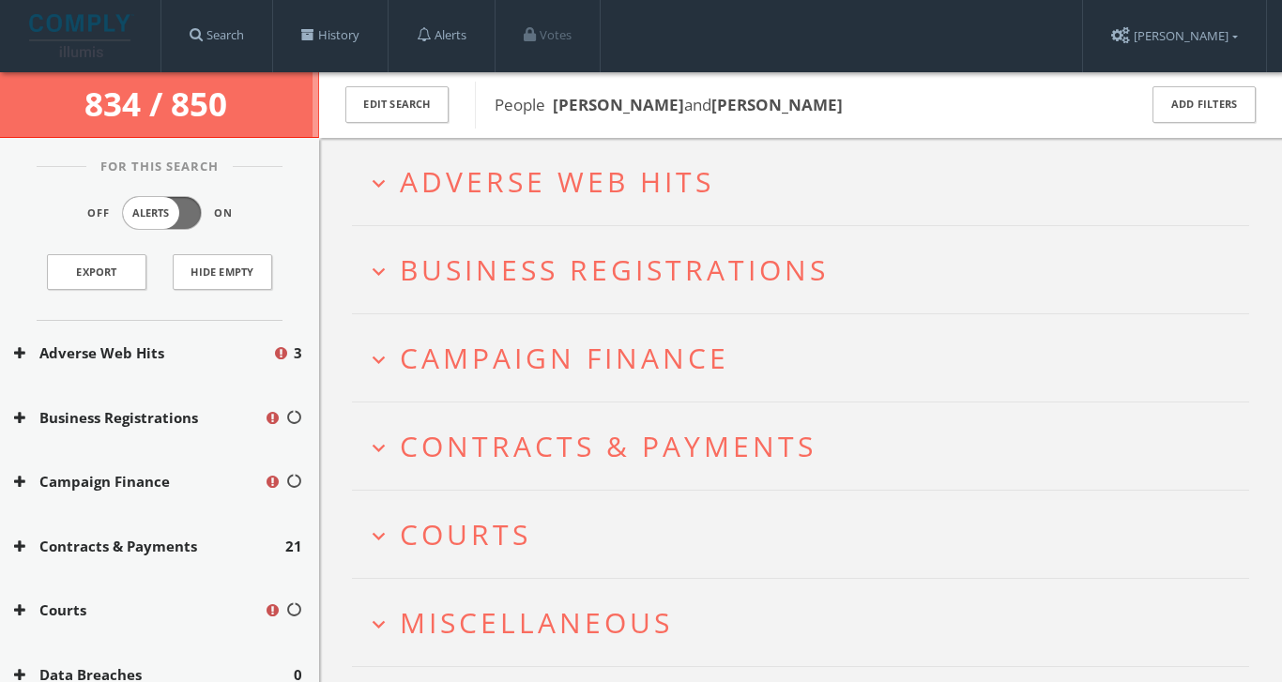
click at [788, 177] on button "expand_more Adverse Web Hits" at bounding box center [807, 181] width 883 height 31
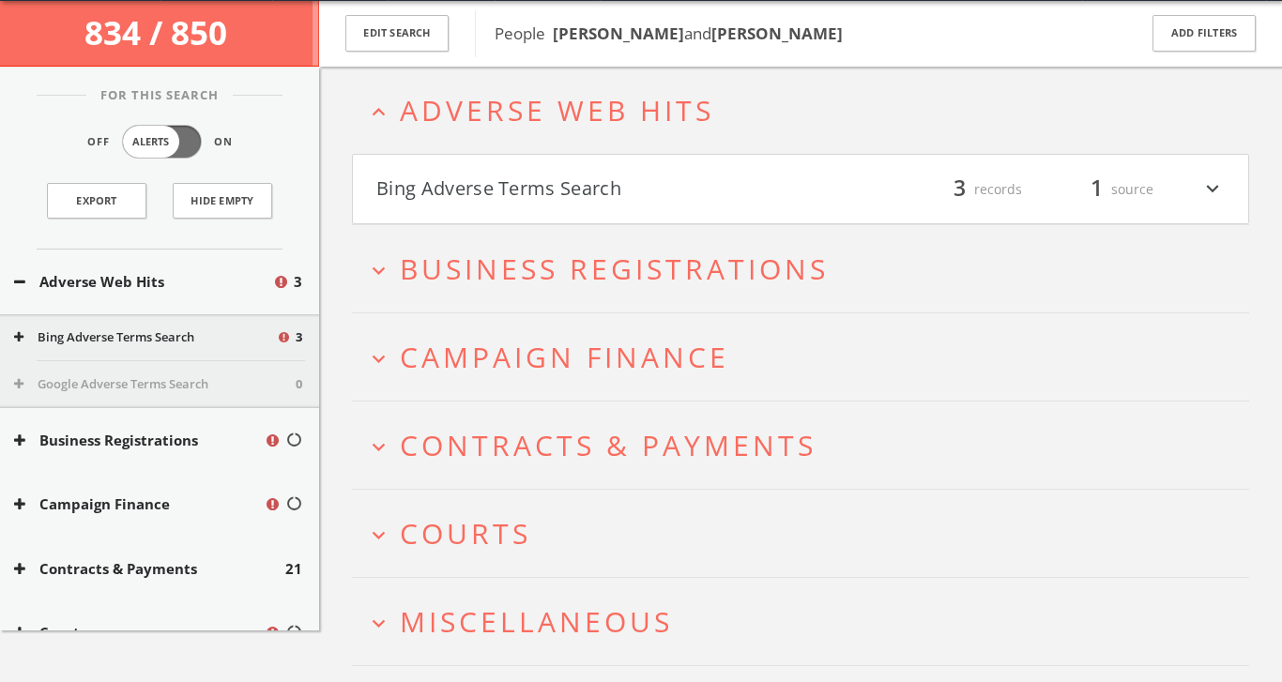
click at [788, 177] on button "Bing Adverse Terms Search" at bounding box center [588, 190] width 424 height 32
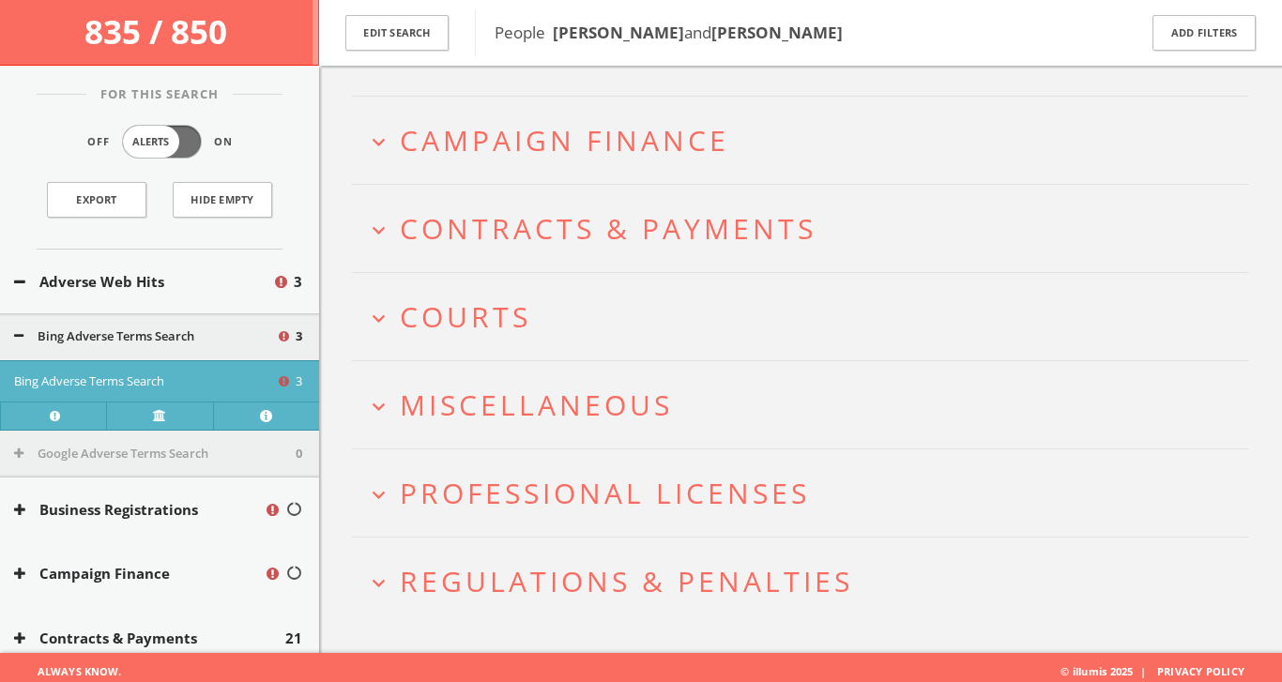
scroll to position [820, 0]
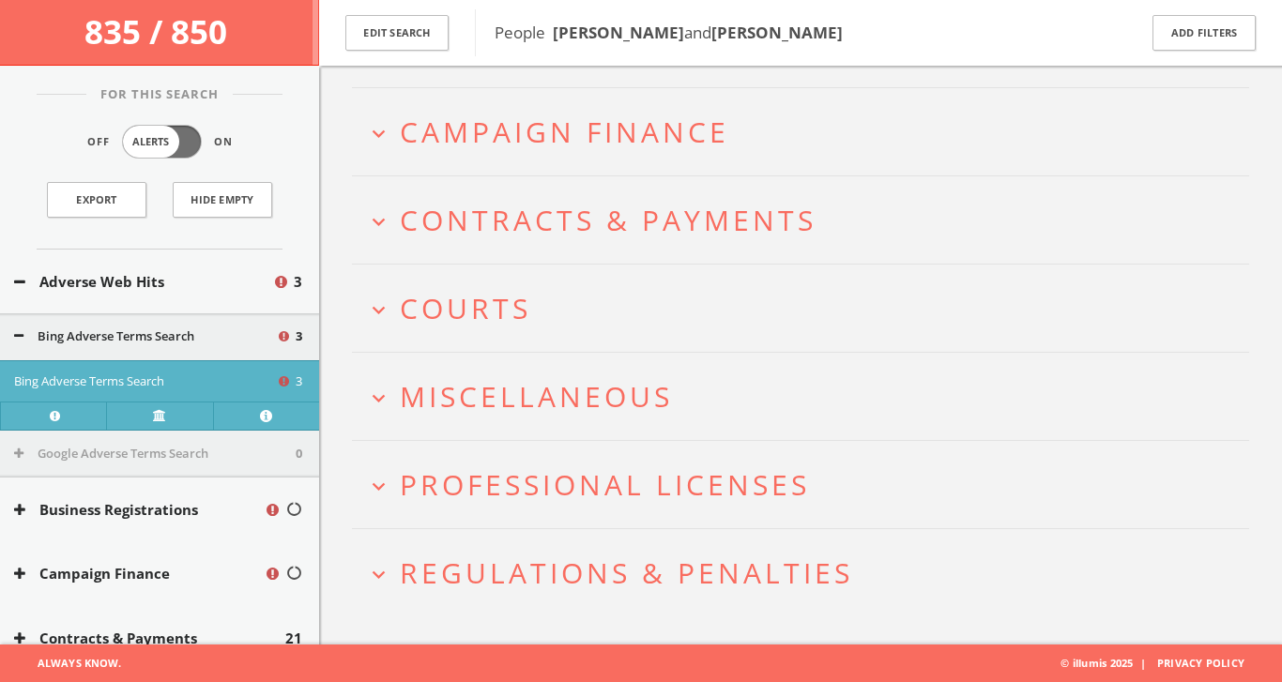
click at [614, 166] on h2 "expand_more Campaign Finance" at bounding box center [800, 131] width 897 height 87
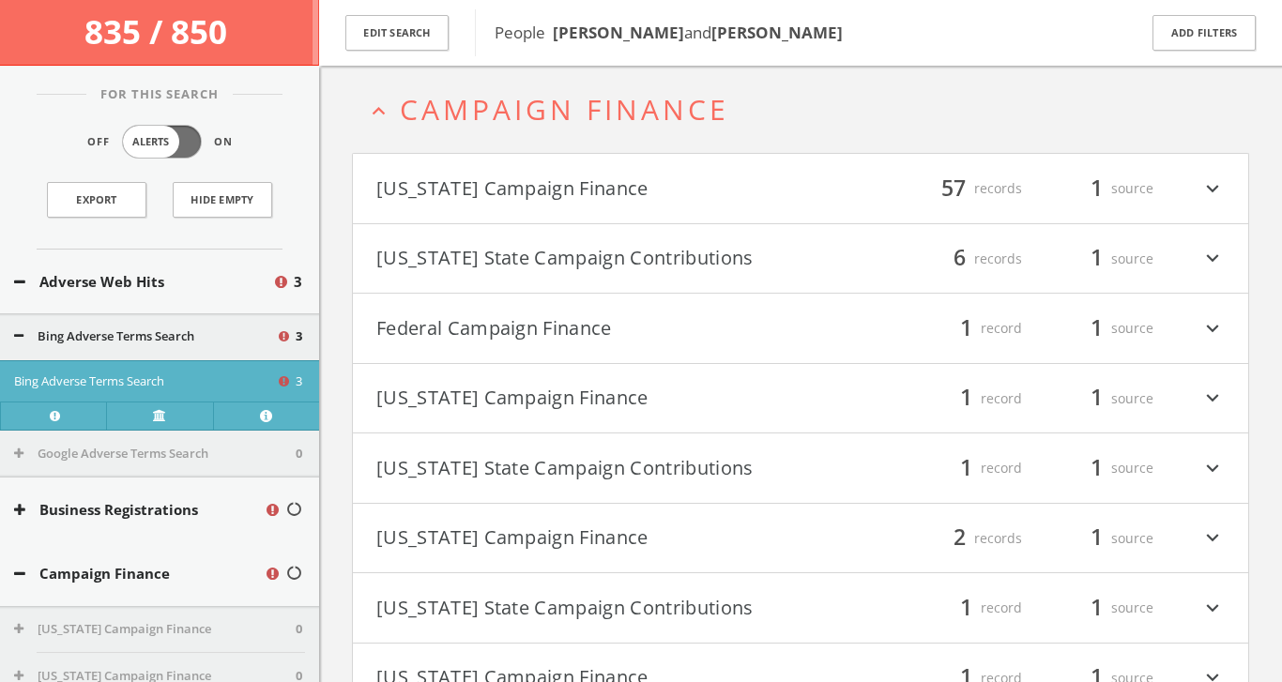
click at [542, 326] on button "Federal Campaign Finance" at bounding box center [588, 328] width 424 height 32
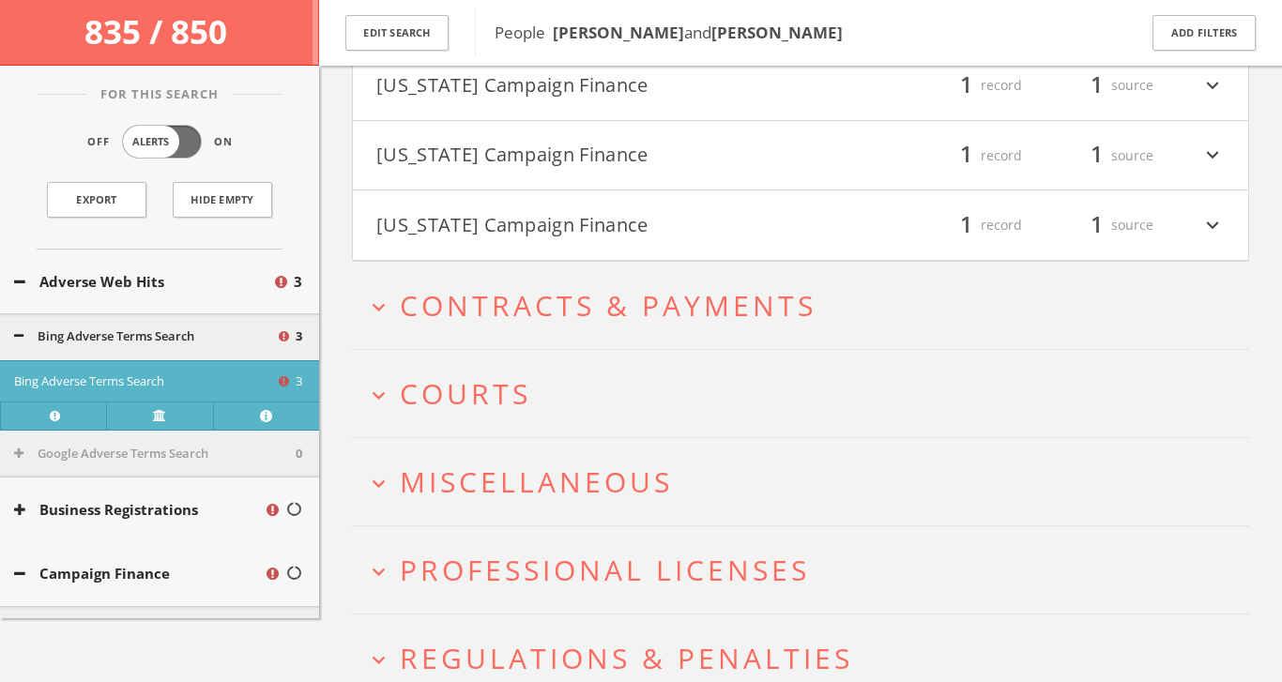
scroll to position [1835, 0]
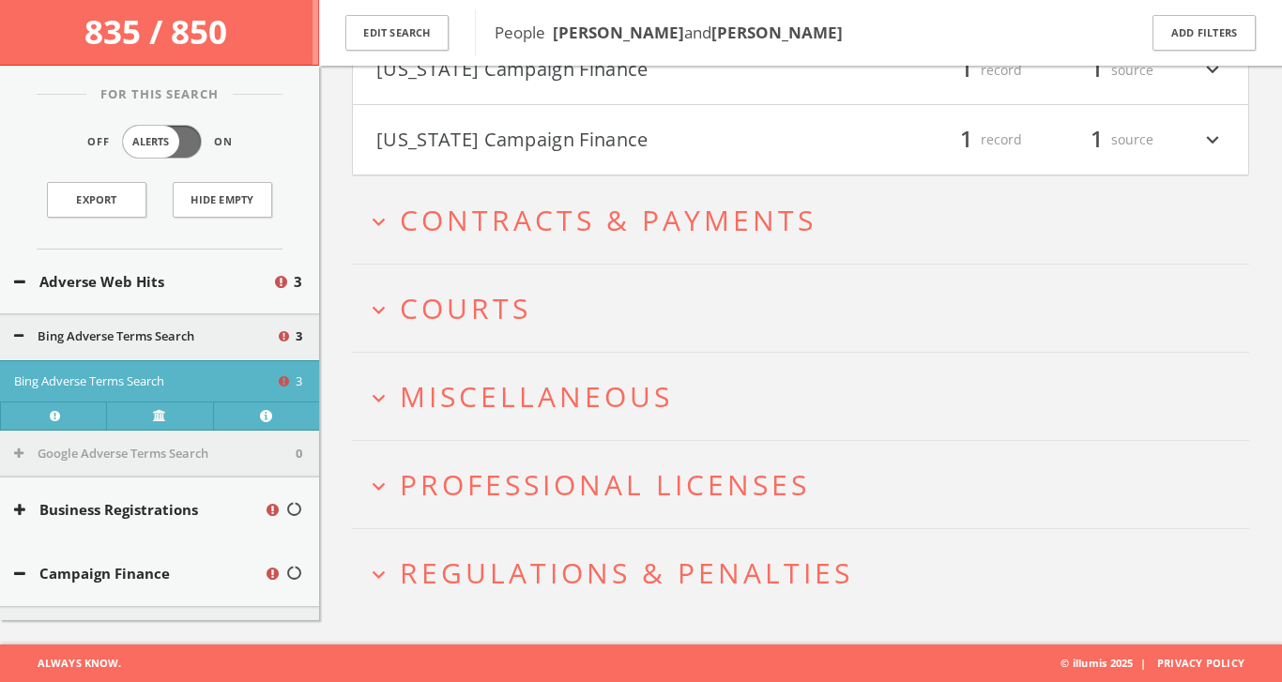
click at [484, 379] on span "Miscellaneous" at bounding box center [536, 396] width 273 height 38
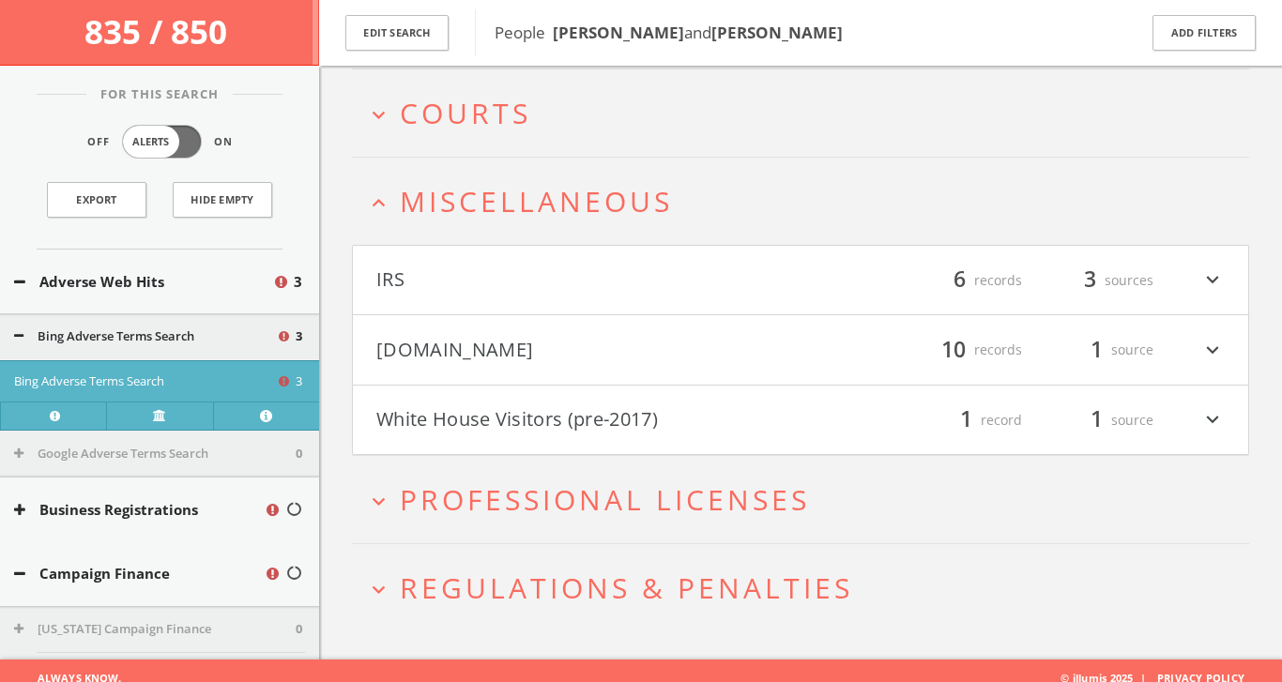
scroll to position [2022, 0]
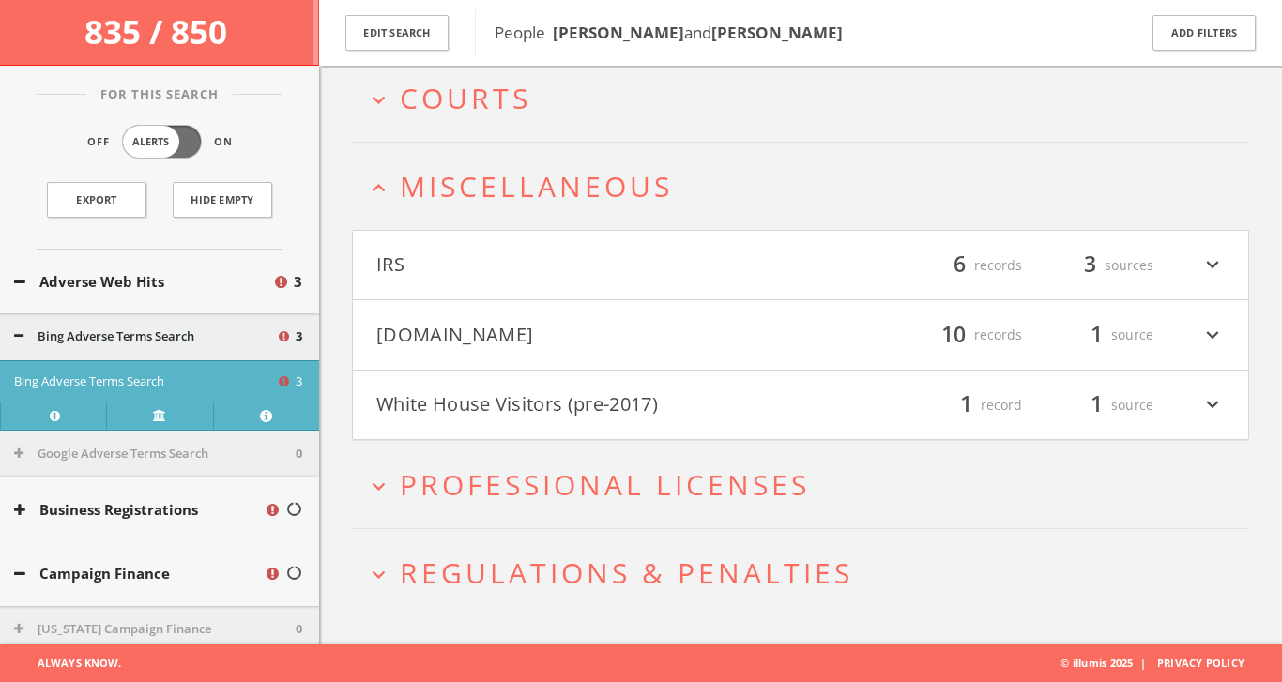
click at [582, 260] on button "IRS" at bounding box center [588, 266] width 424 height 32
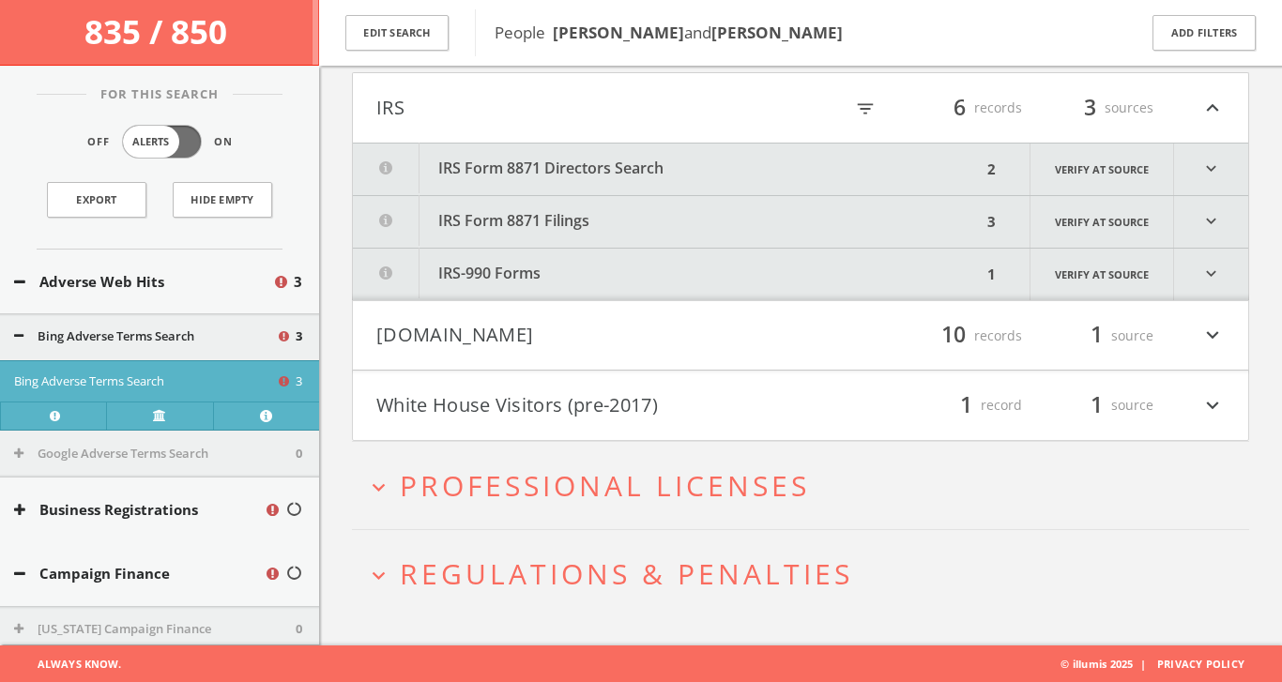
scroll to position [2164, 0]
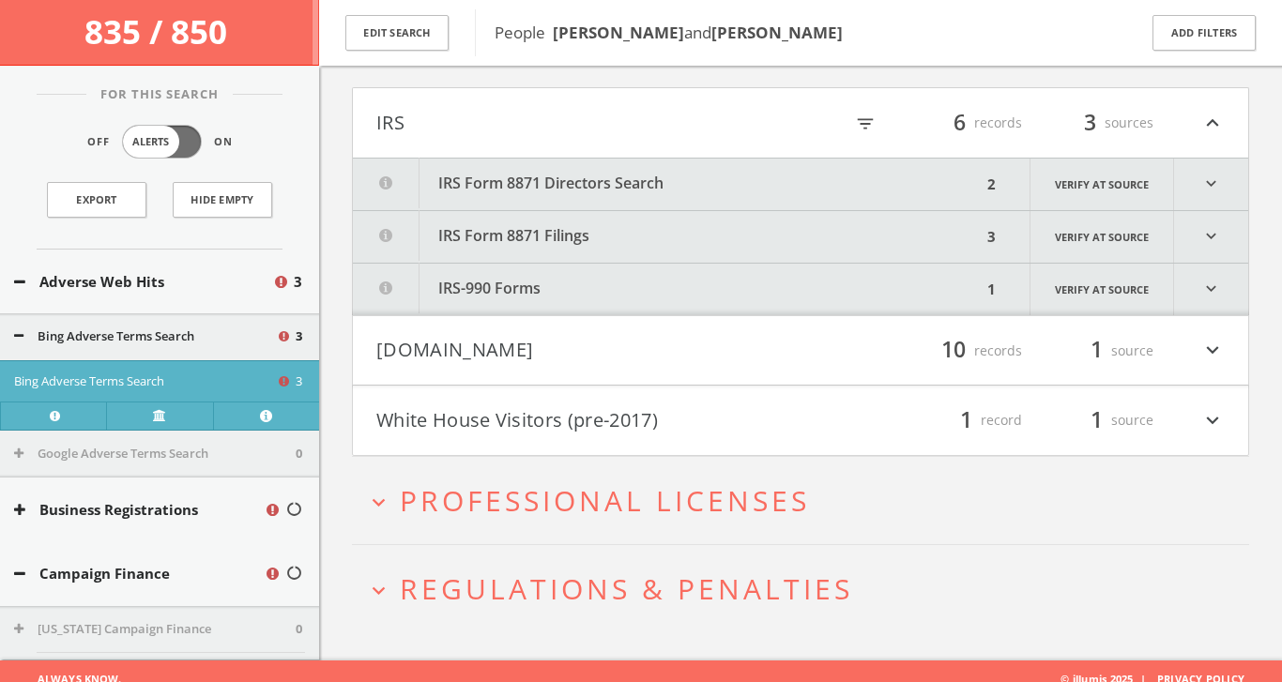
click at [457, 426] on button "White House Visitors (pre-2017)" at bounding box center [588, 420] width 424 height 32
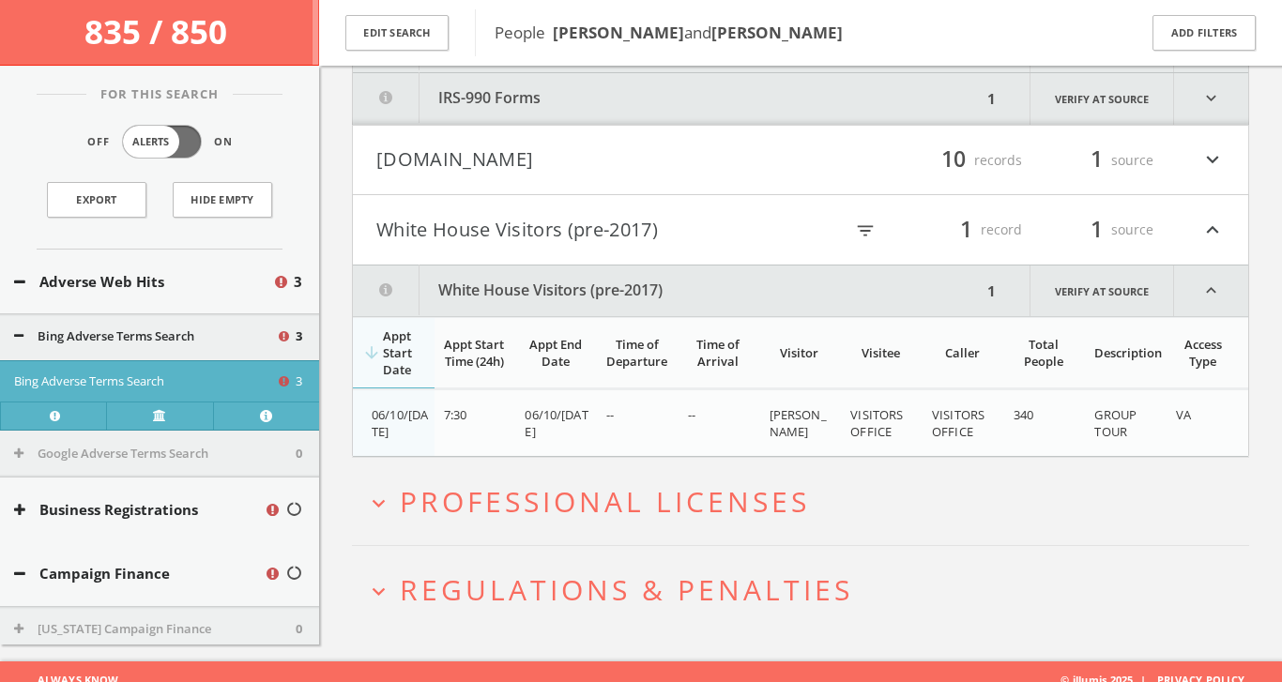
scroll to position [2372, 0]
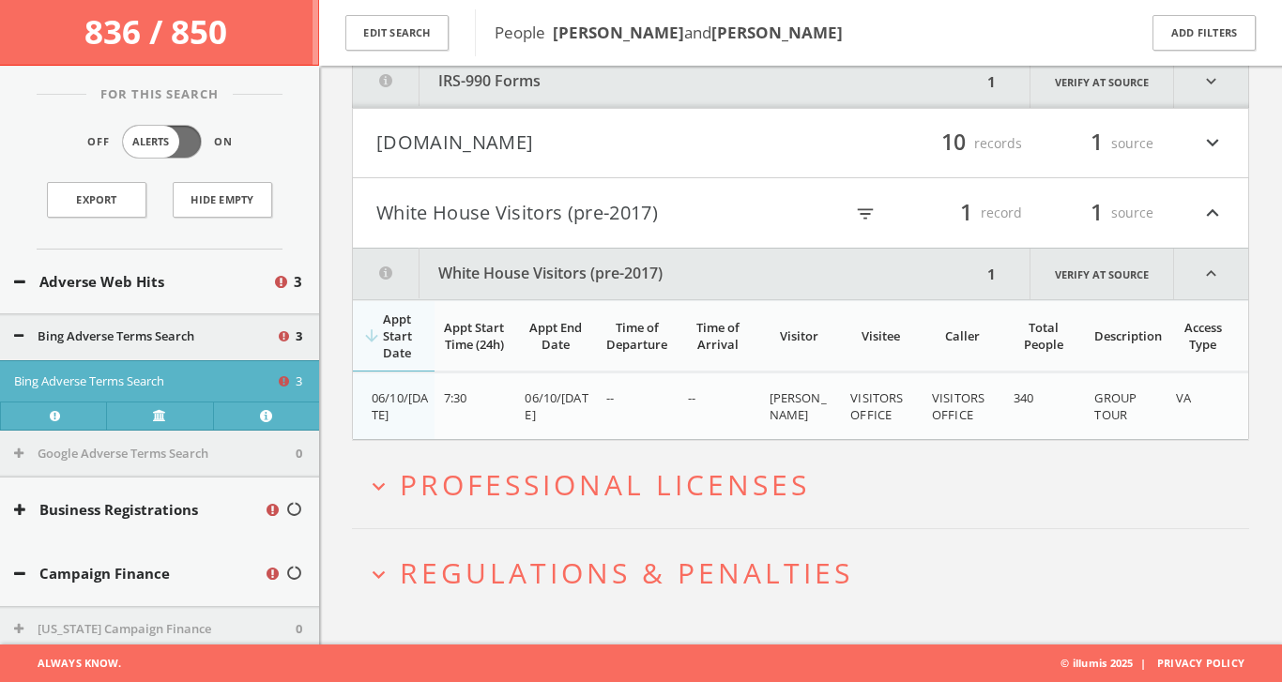
click at [503, 144] on button "Mugshots.com" at bounding box center [588, 144] width 424 height 32
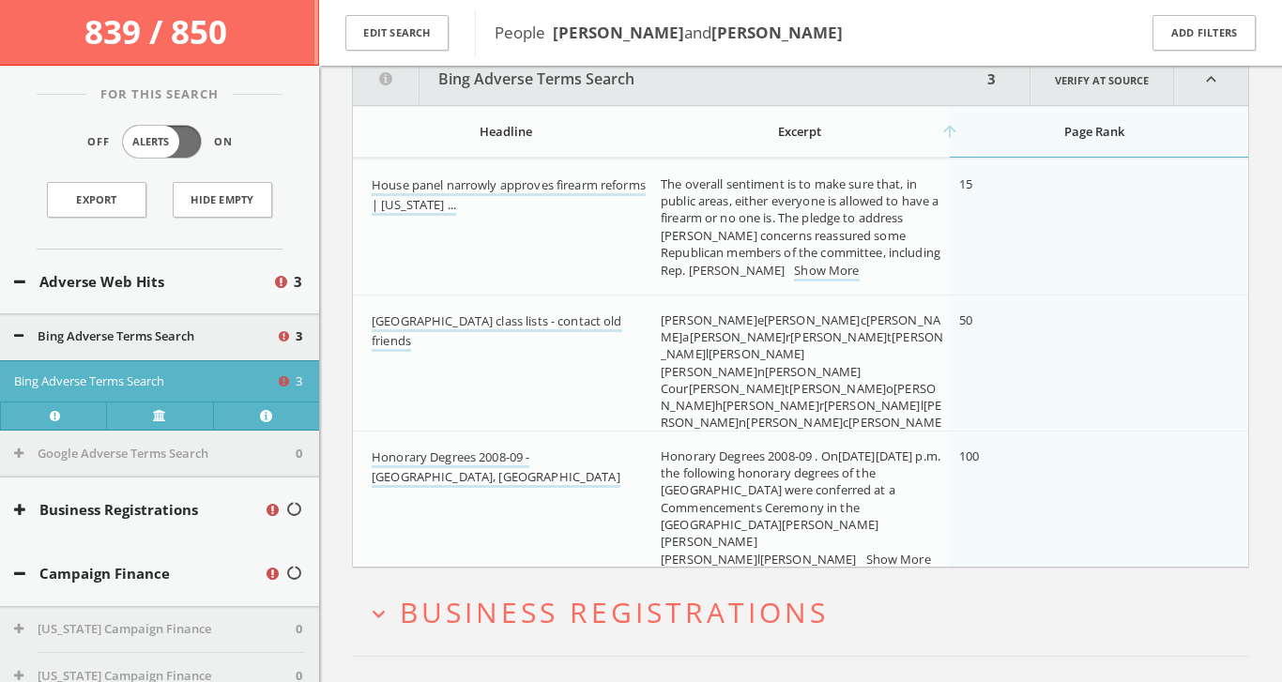
scroll to position [0, 0]
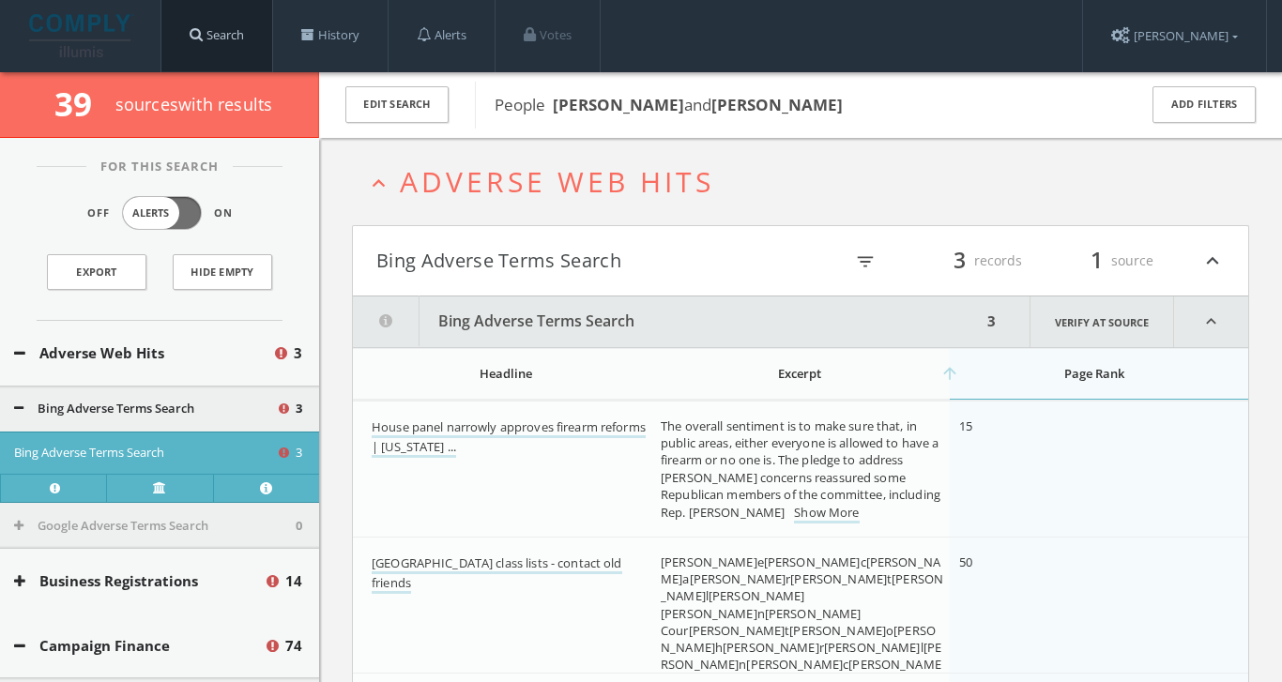
click at [258, 29] on link "Search" at bounding box center [216, 35] width 111 height 71
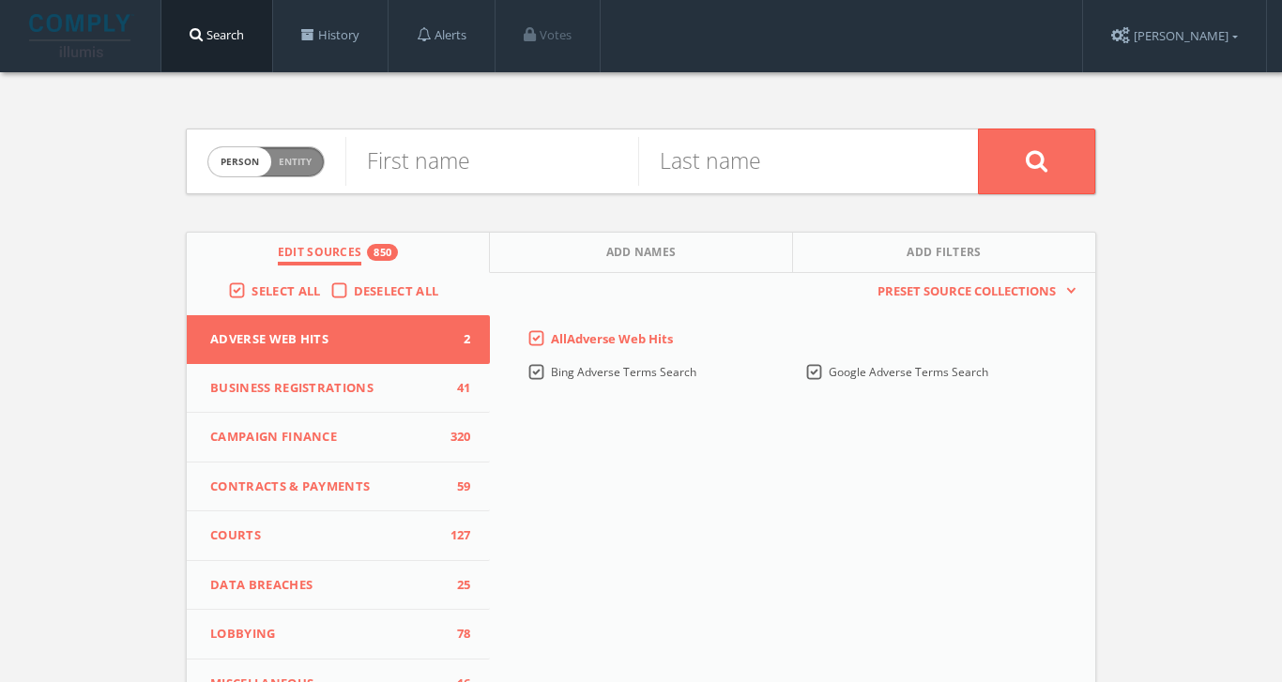
click at [317, 170] on span "Person Entity" at bounding box center [265, 161] width 115 height 29
checkbox input "true"
click at [413, 170] on input "text" at bounding box center [661, 161] width 632 height 49
type input "los altos trophy"
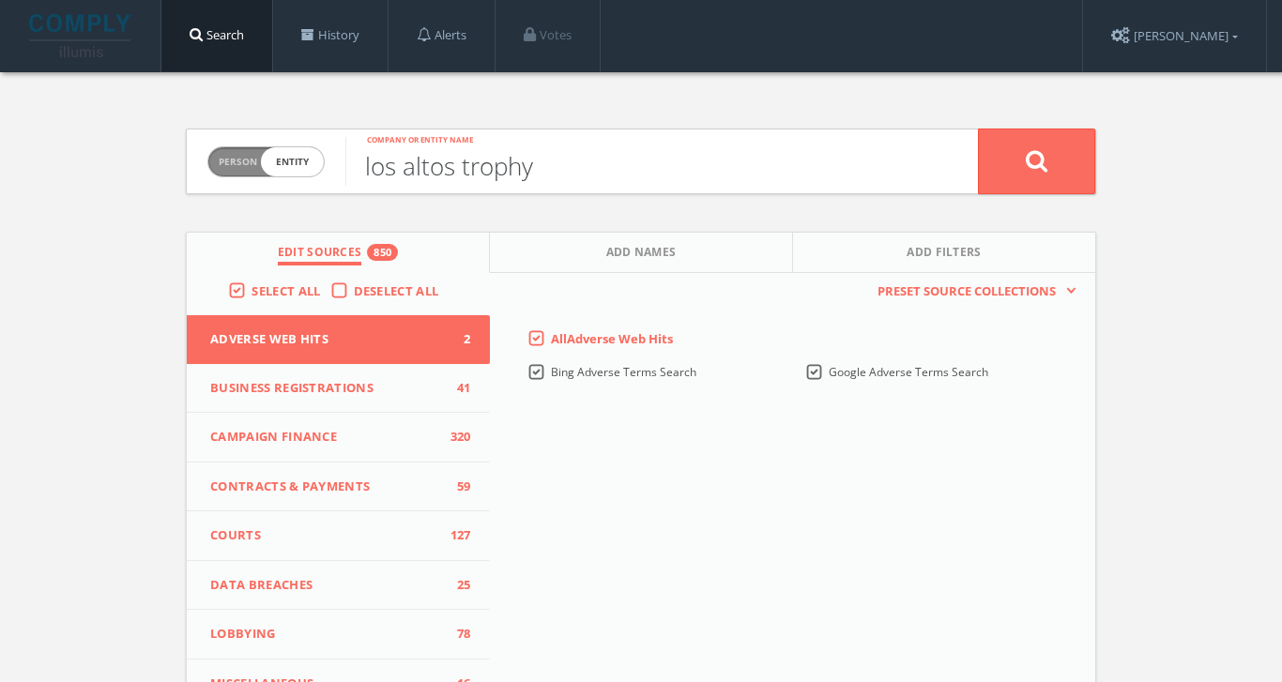
click at [1036, 160] on button at bounding box center [1036, 162] width 117 height 66
